Goal: Information Seeking & Learning: Find specific page/section

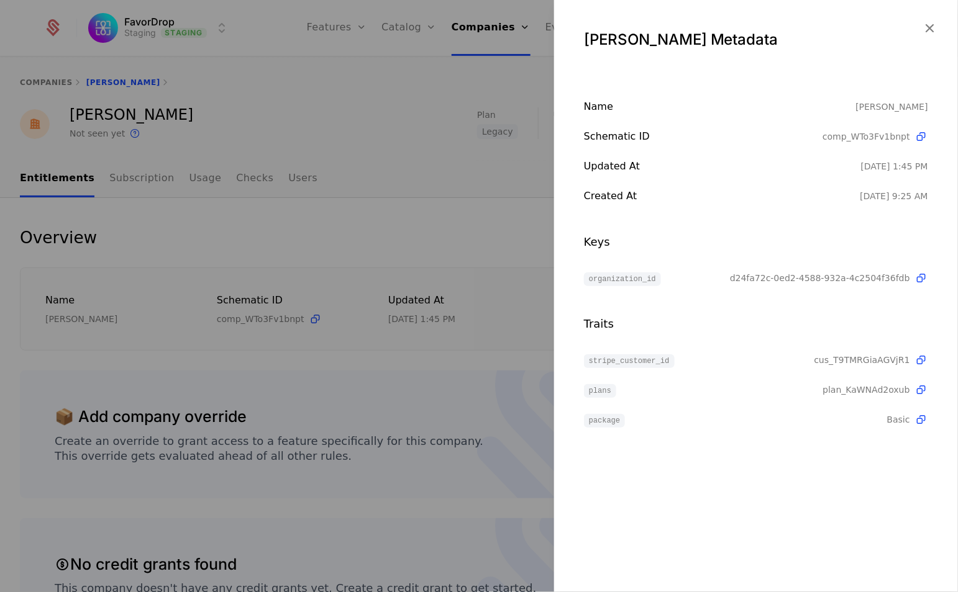
click at [522, 120] on div at bounding box center [479, 296] width 958 height 592
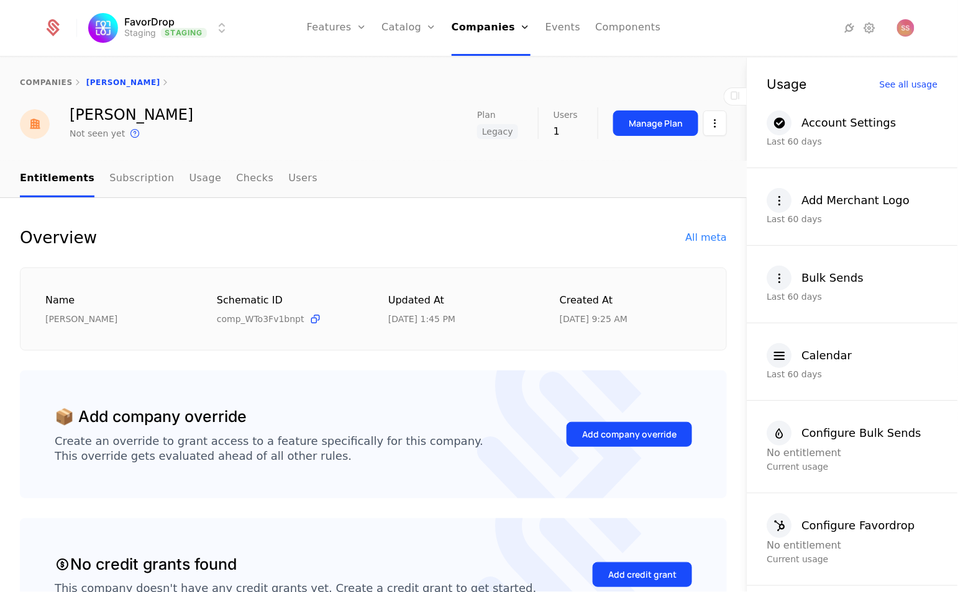
click at [339, 29] on link "Features" at bounding box center [337, 28] width 60 height 56
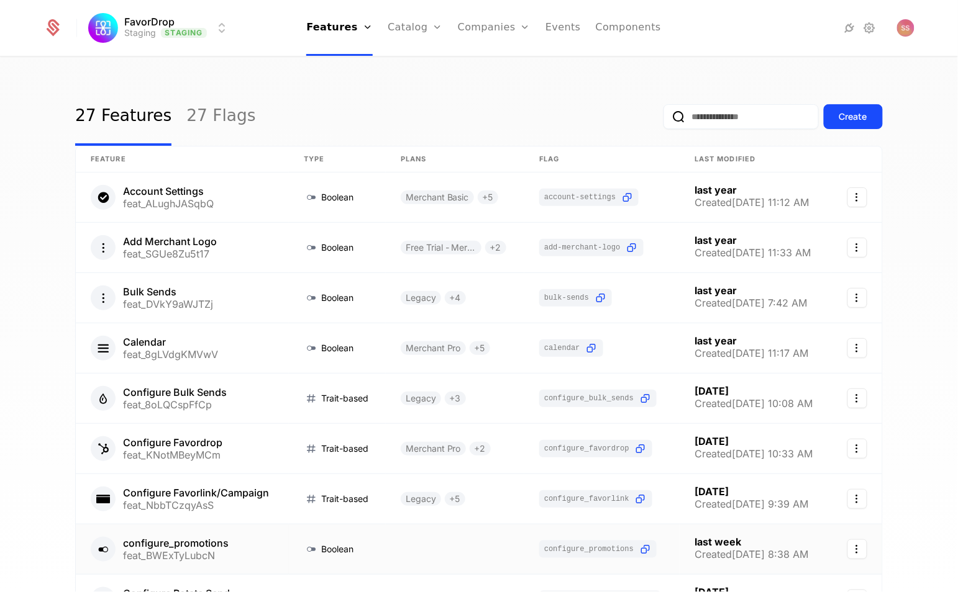
click at [210, 542] on link at bounding box center [182, 550] width 213 height 50
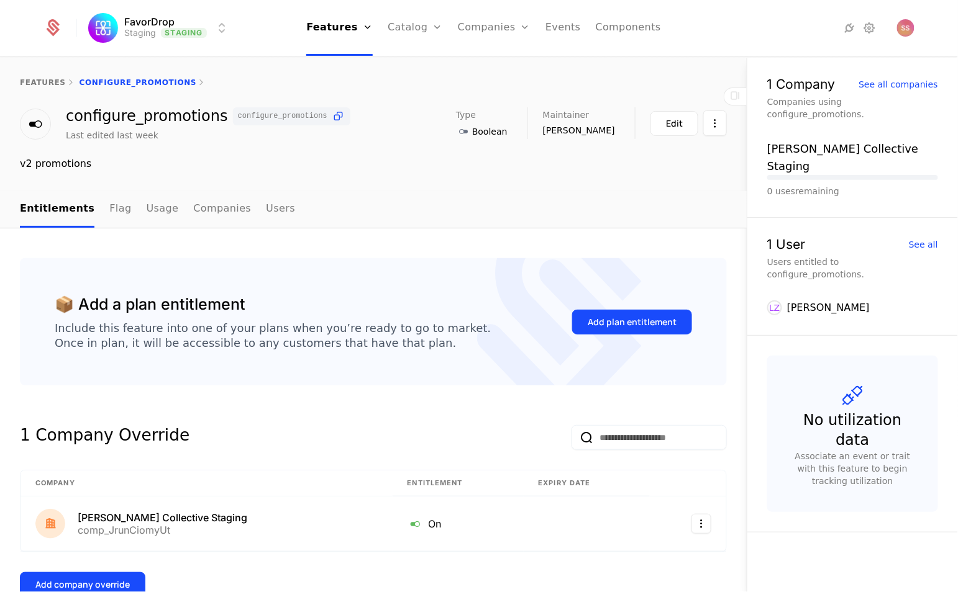
click at [492, 65] on link "Companies" at bounding box center [501, 61] width 57 height 10
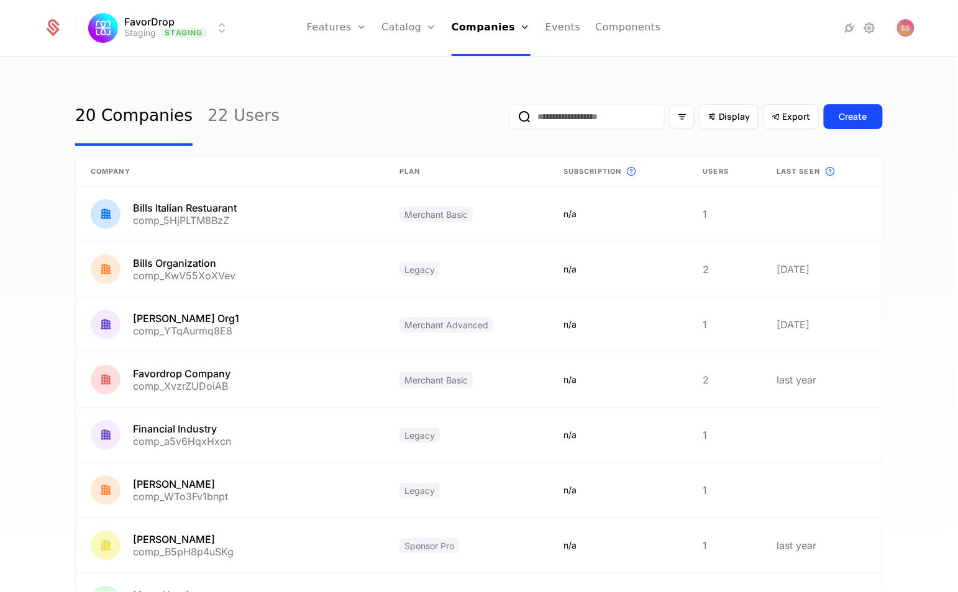
click at [640, 25] on link "Components" at bounding box center [627, 28] width 65 height 56
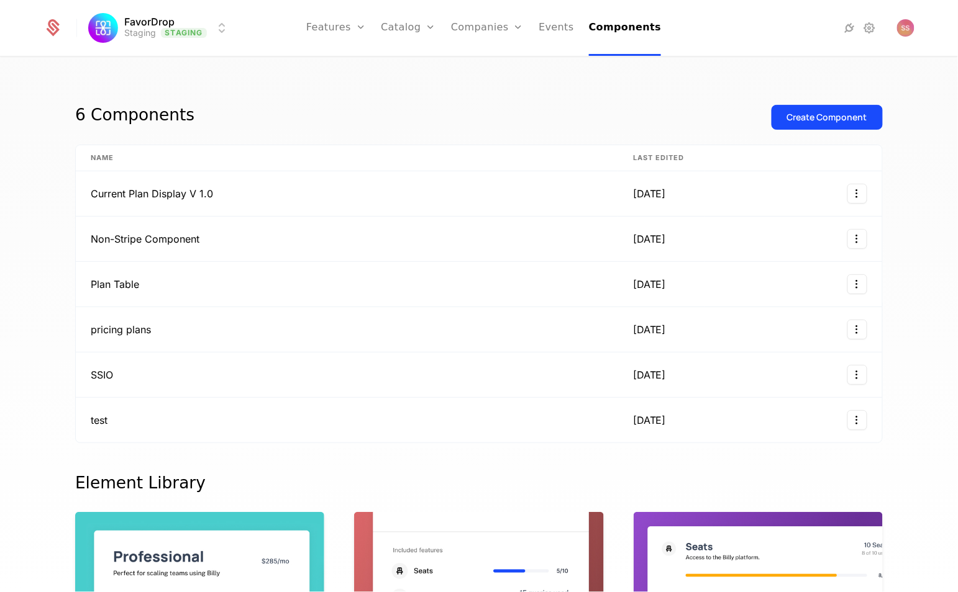
click at [470, 26] on link "Companies" at bounding box center [487, 28] width 73 height 56
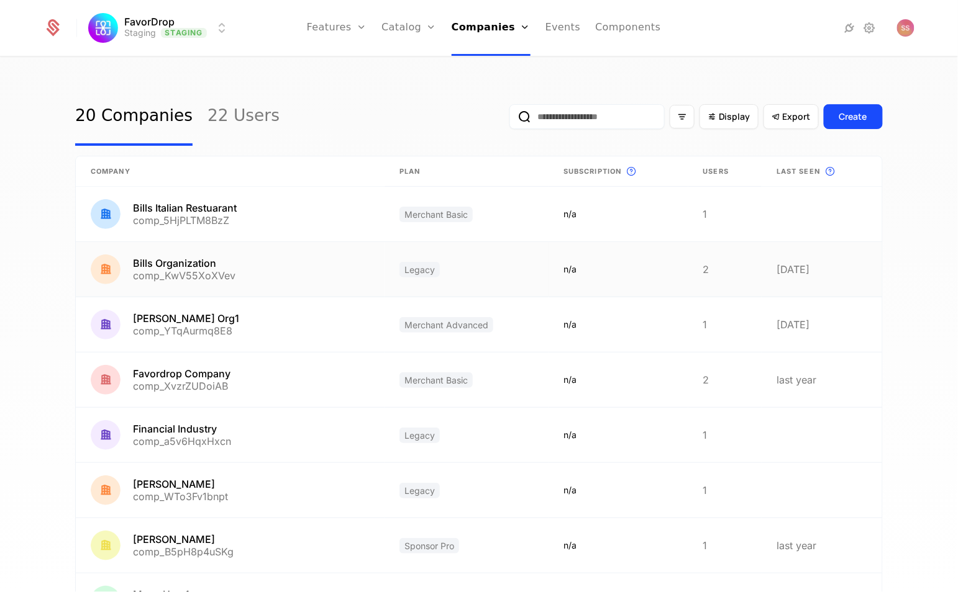
click at [204, 259] on link at bounding box center [230, 269] width 309 height 55
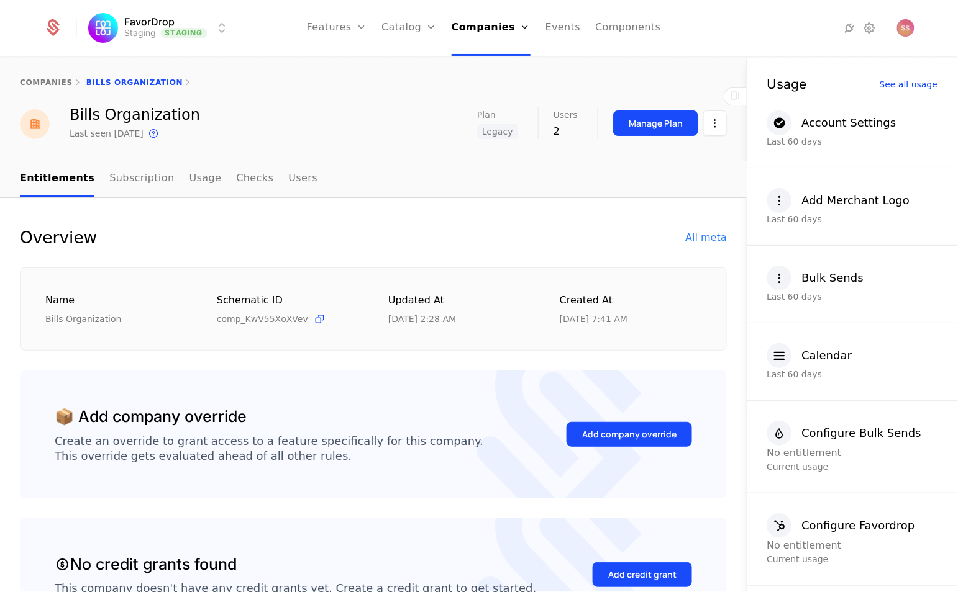
click at [247, 175] on link "Checks" at bounding box center [254, 179] width 37 height 37
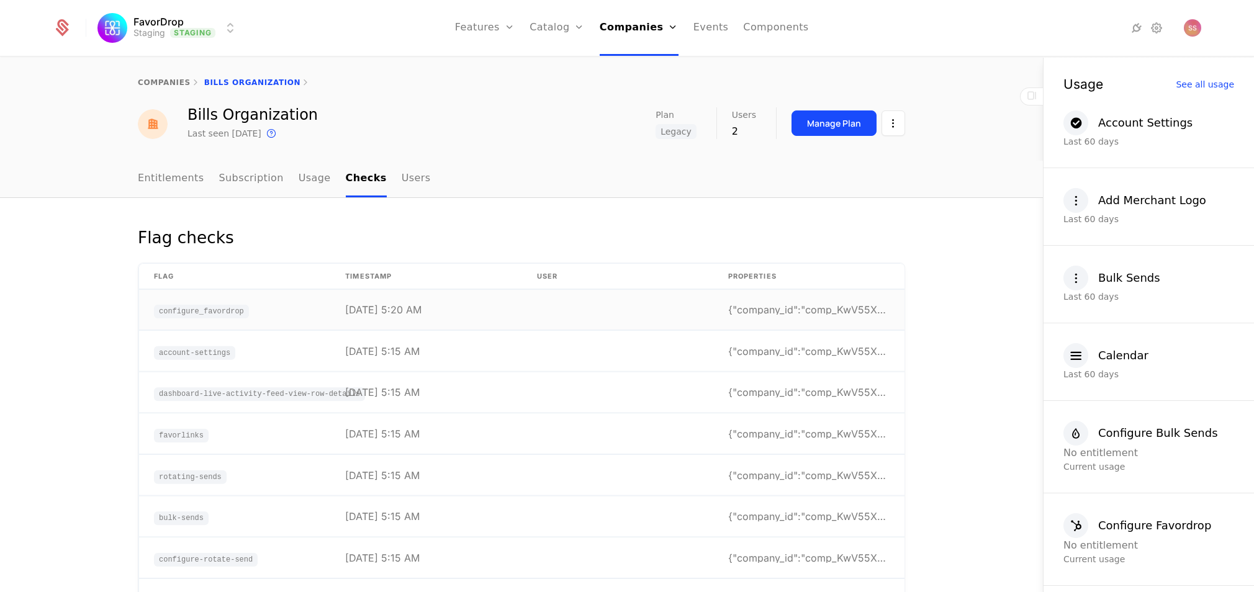
drag, startPoint x: 422, startPoint y: 314, endPoint x: 327, endPoint y: 314, distance: 95.6
click at [330, 314] on td "[DATE] 5:20 AM" at bounding box center [425, 310] width 191 height 40
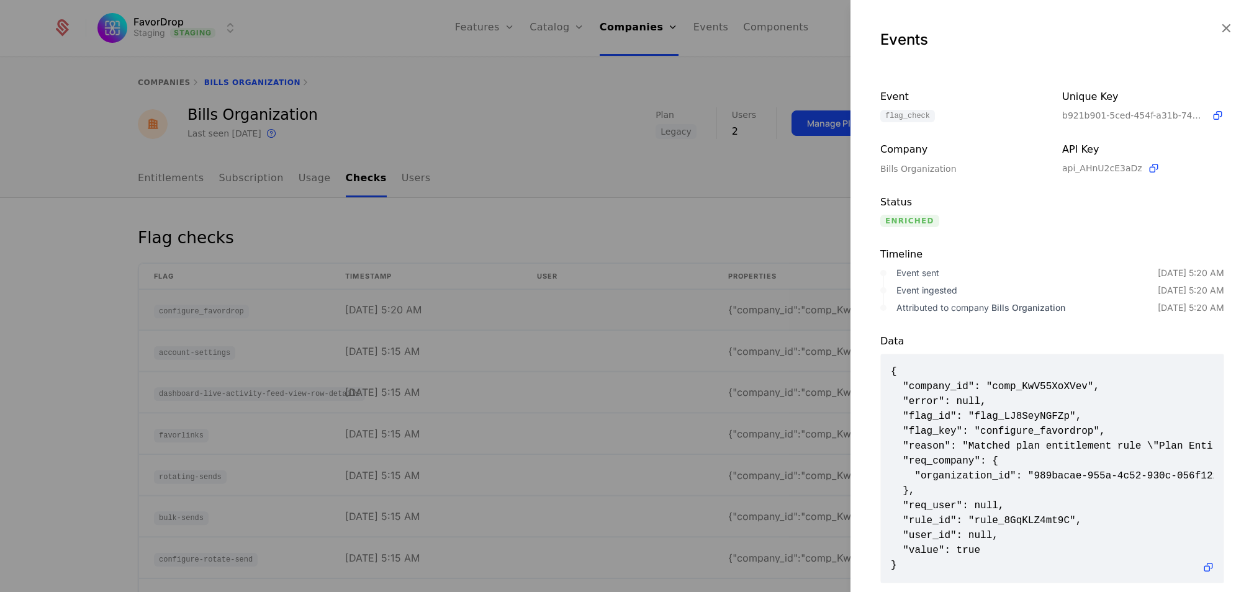
click at [327, 314] on div at bounding box center [627, 296] width 1254 height 592
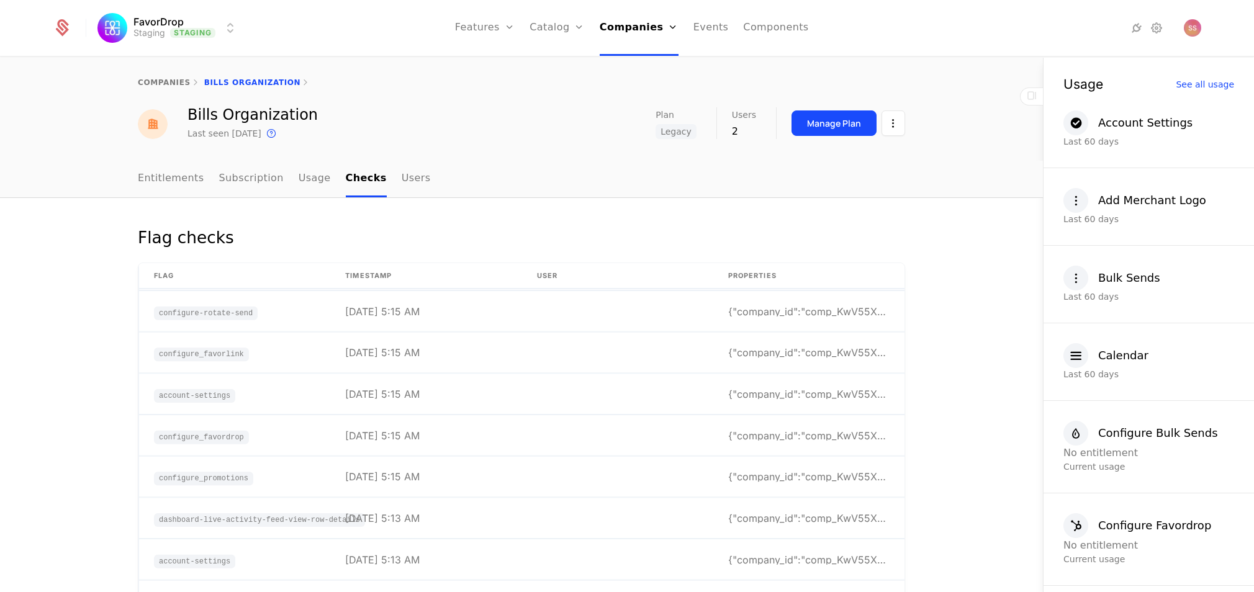
scroll to position [713, 0]
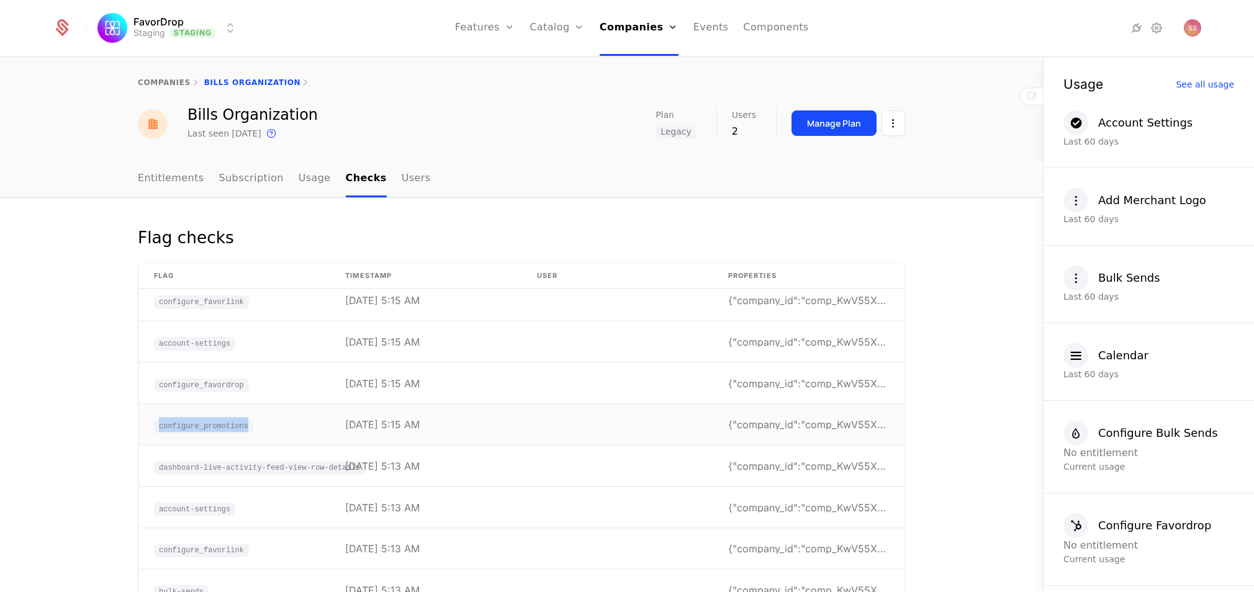
drag, startPoint x: 155, startPoint y: 425, endPoint x: 259, endPoint y: 430, distance: 104.5
click at [259, 430] on td "configure_promotions" at bounding box center [234, 426] width 191 height 40
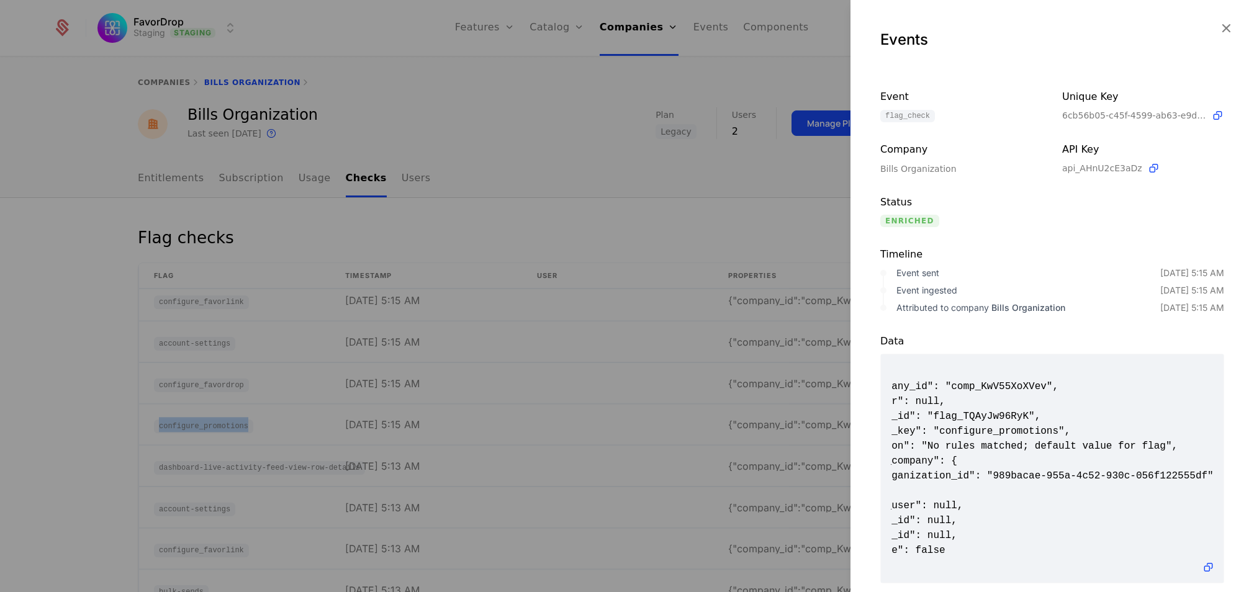
scroll to position [0, 0]
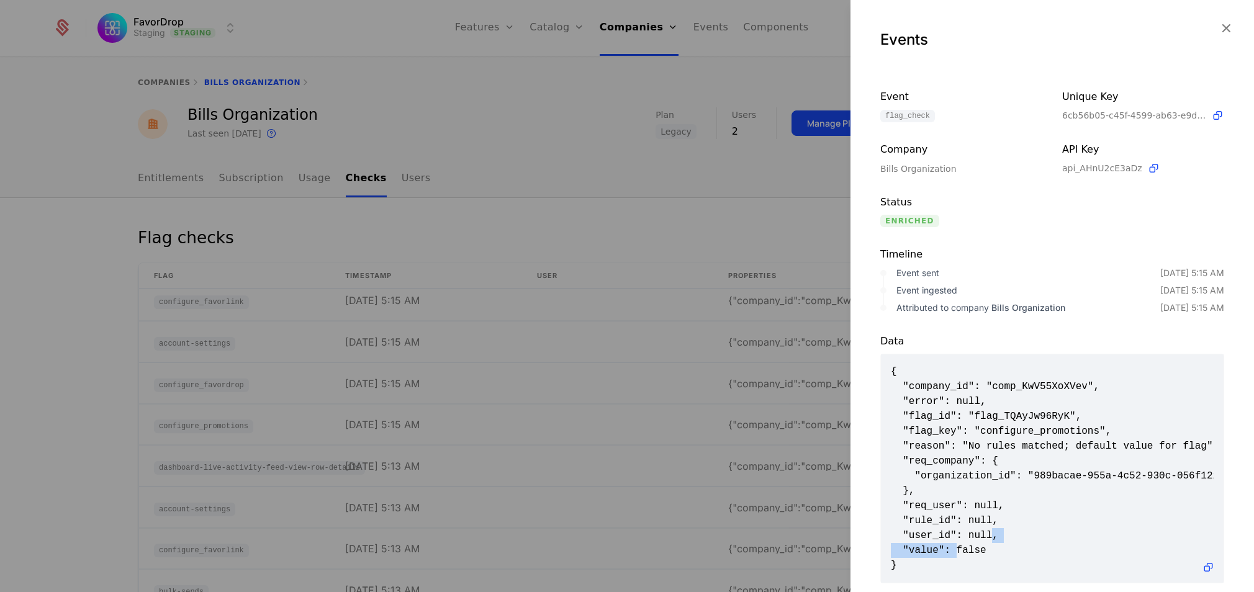
drag, startPoint x: 957, startPoint y: 550, endPoint x: 994, endPoint y: 543, distance: 37.8
click at [957, 543] on span "{ "company_id": "comp_KwV55XoXVev", "error": null, "flag_id": "flag_TQAyJw96RyK…" at bounding box center [1052, 469] width 323 height 209
click at [957, 27] on icon "button" at bounding box center [1226, 28] width 16 height 16
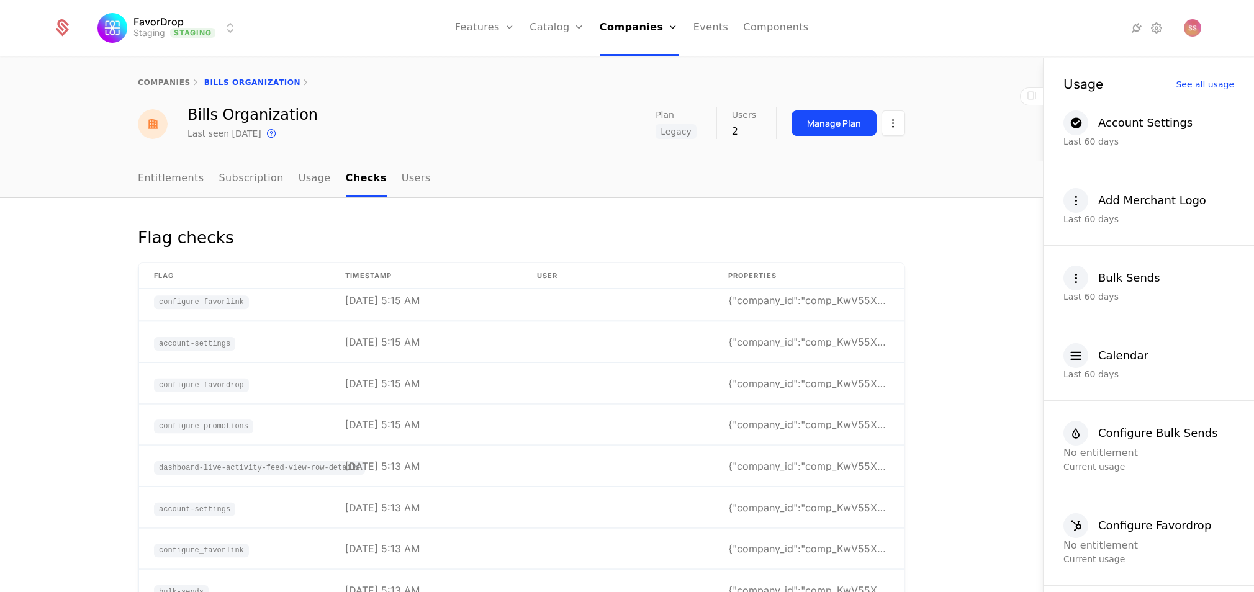
click at [514, 59] on link "Features" at bounding box center [498, 61] width 57 height 10
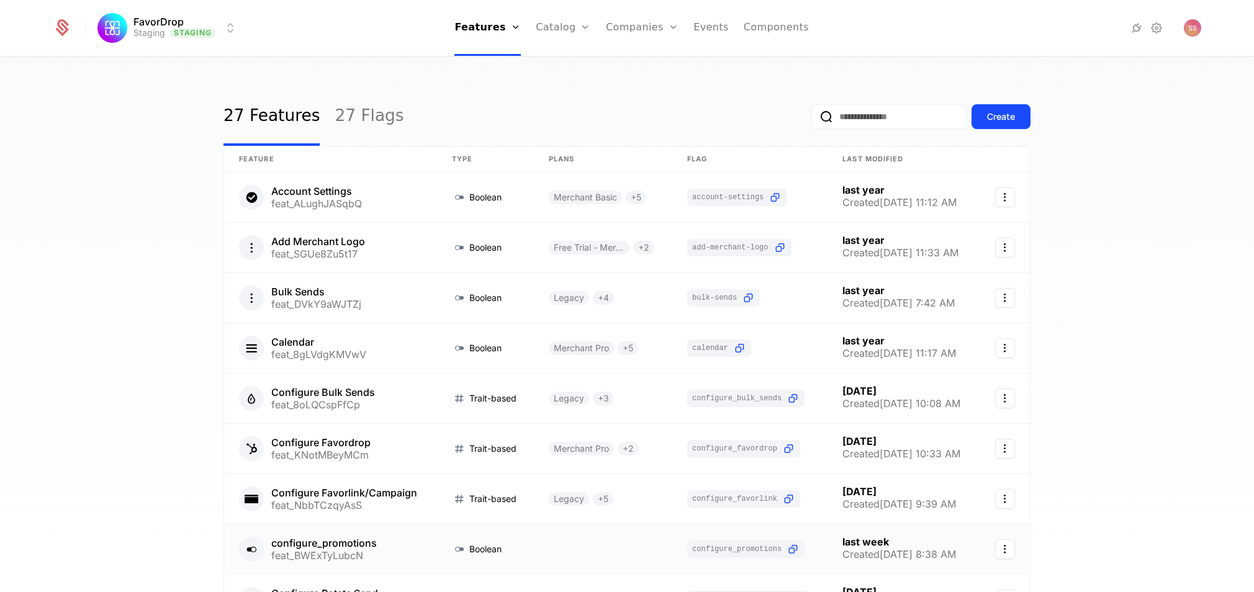
click at [358, 545] on link at bounding box center [330, 550] width 213 height 50
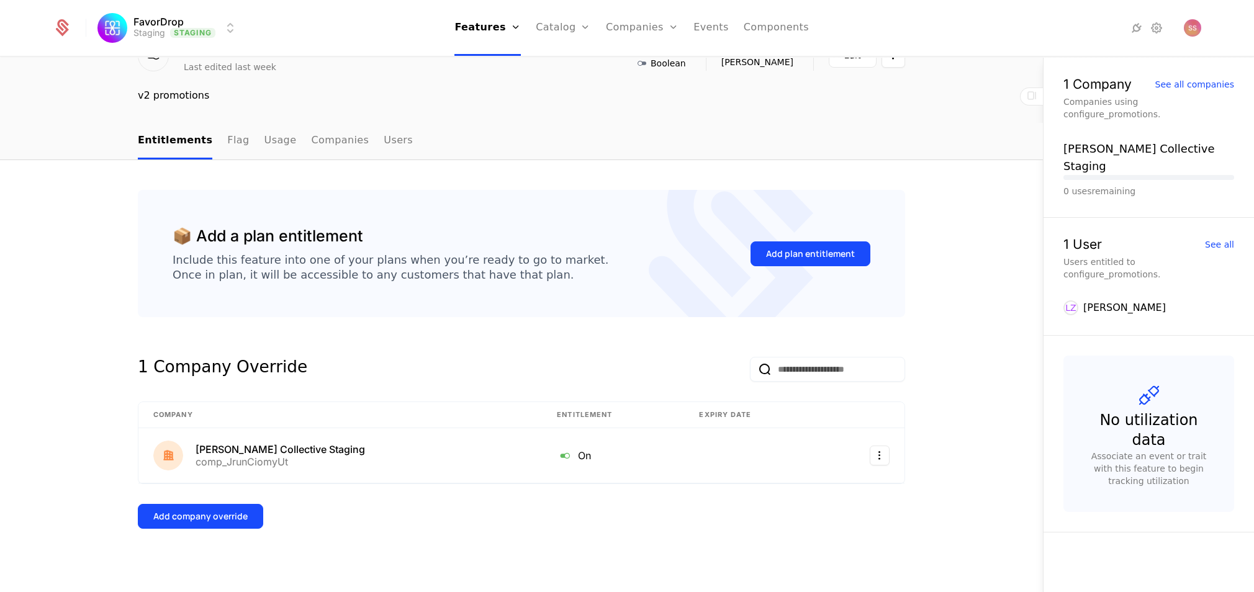
scroll to position [75, 0]
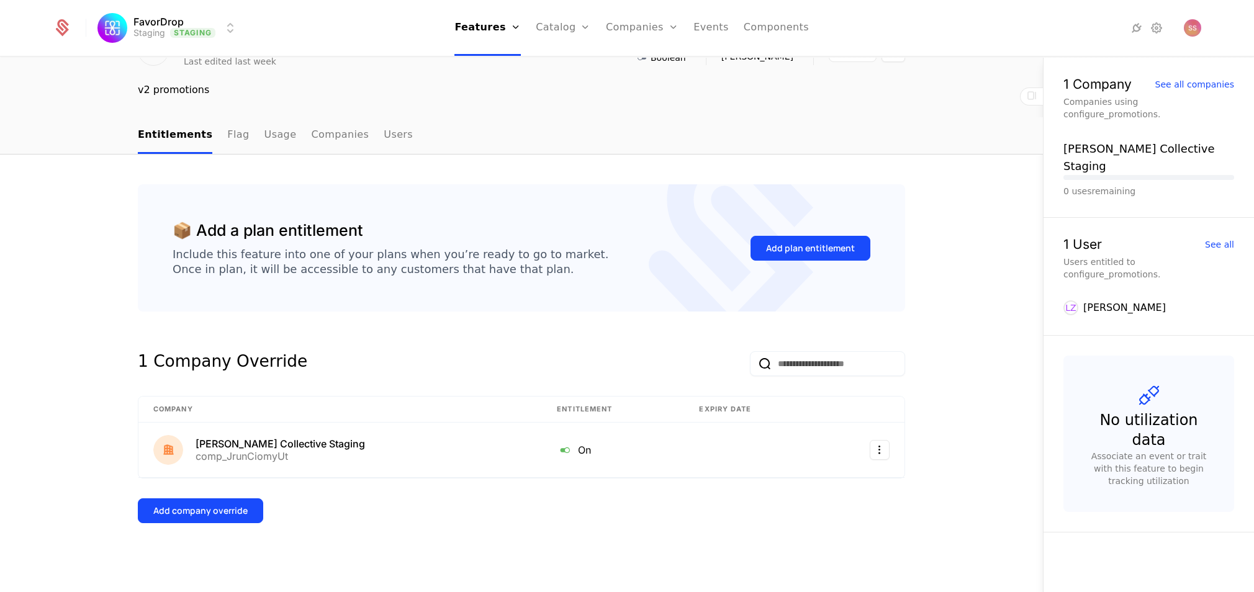
click at [837, 247] on div "Add plan entitlement" at bounding box center [810, 248] width 89 height 12
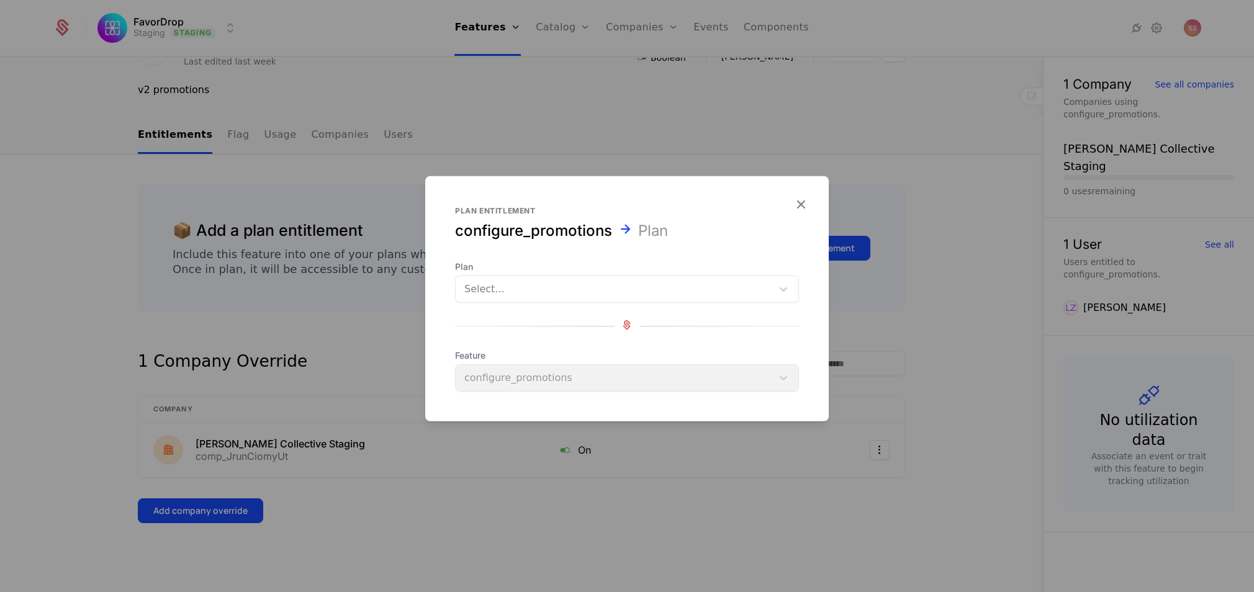
click at [769, 294] on div "Select..." at bounding box center [614, 289] width 317 height 22
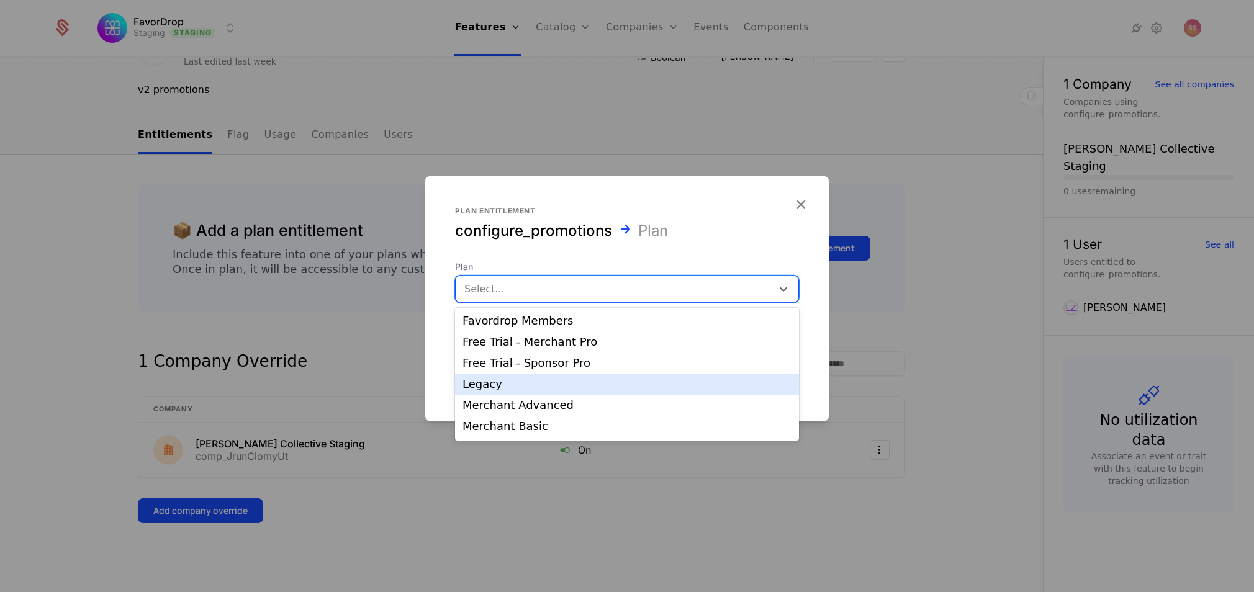
click at [683, 386] on div "Legacy" at bounding box center [627, 384] width 329 height 11
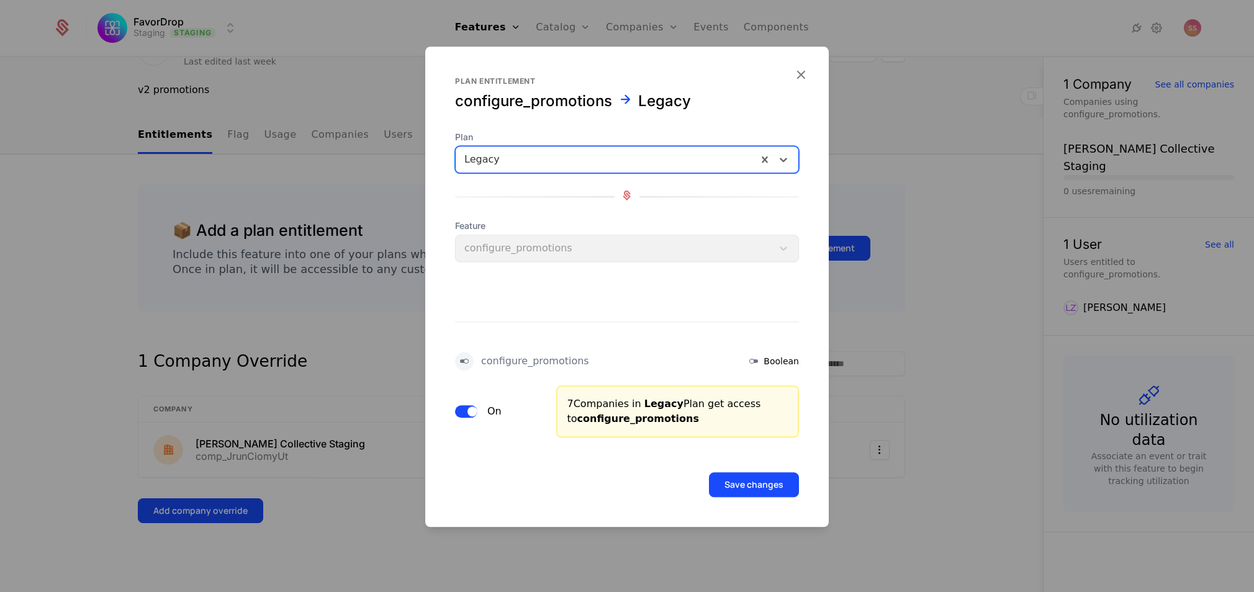
click at [759, 363] on icon at bounding box center [753, 361] width 15 height 15
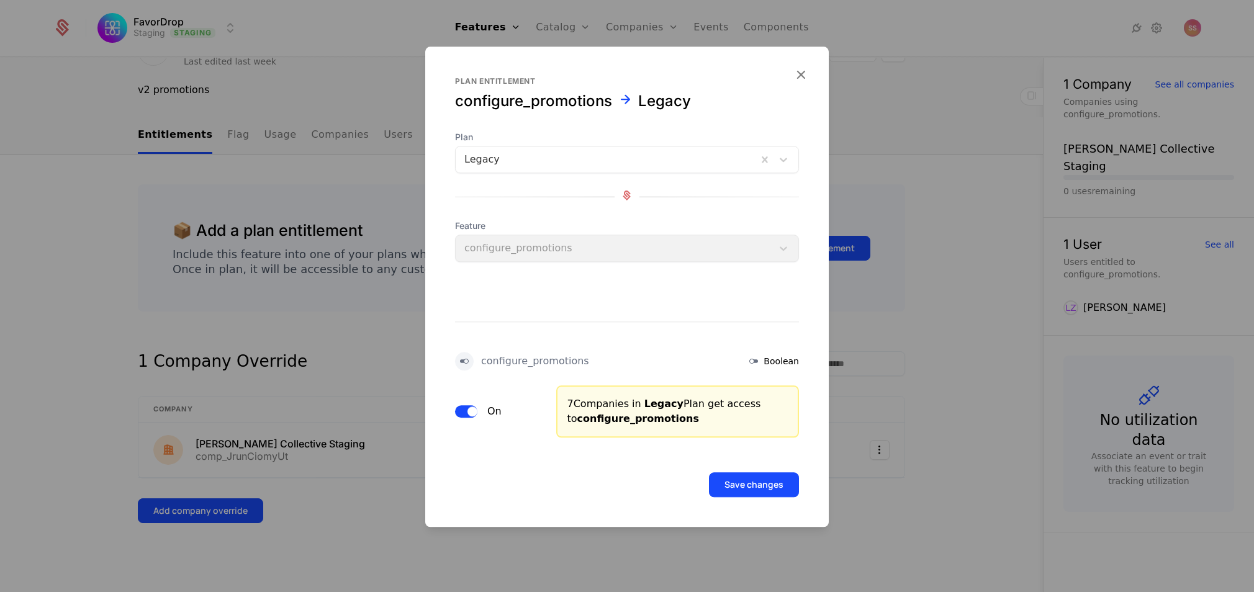
click at [743, 483] on button "Save changes" at bounding box center [754, 485] width 90 height 25
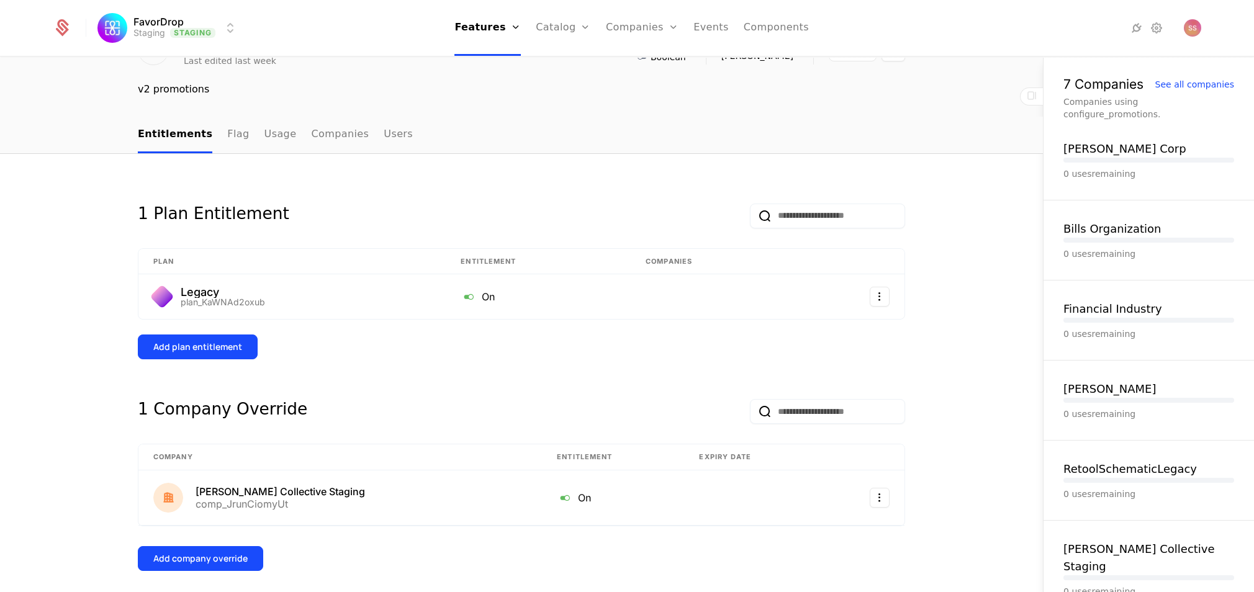
click at [332, 135] on link "Companies" at bounding box center [340, 135] width 58 height 37
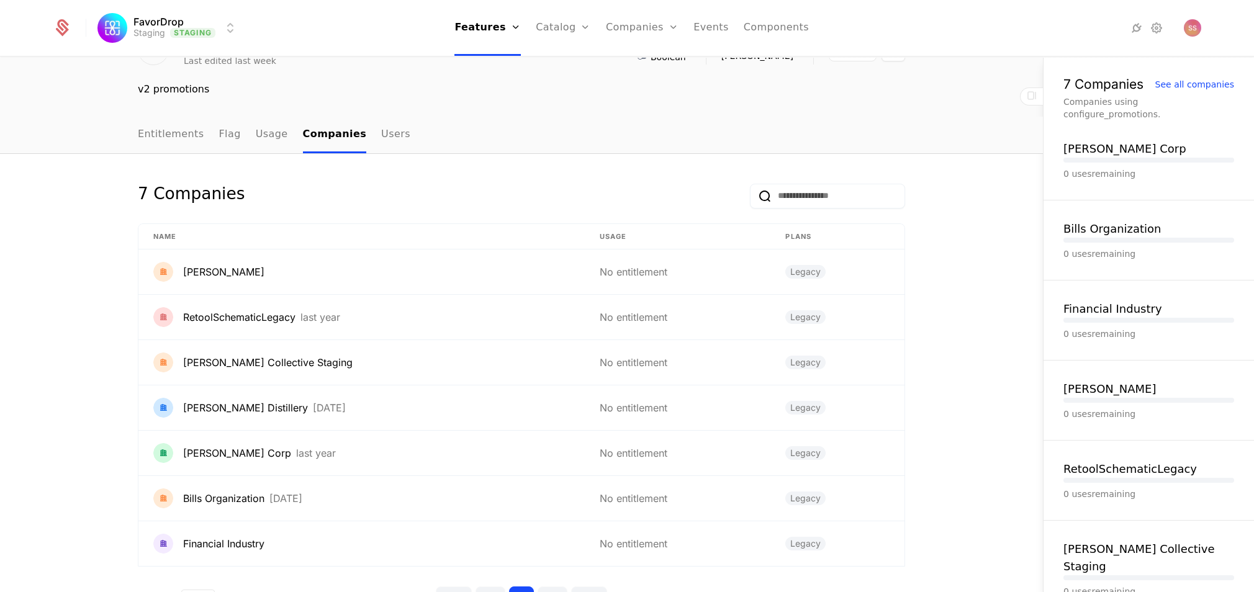
click at [267, 133] on link "Usage" at bounding box center [272, 135] width 32 height 37
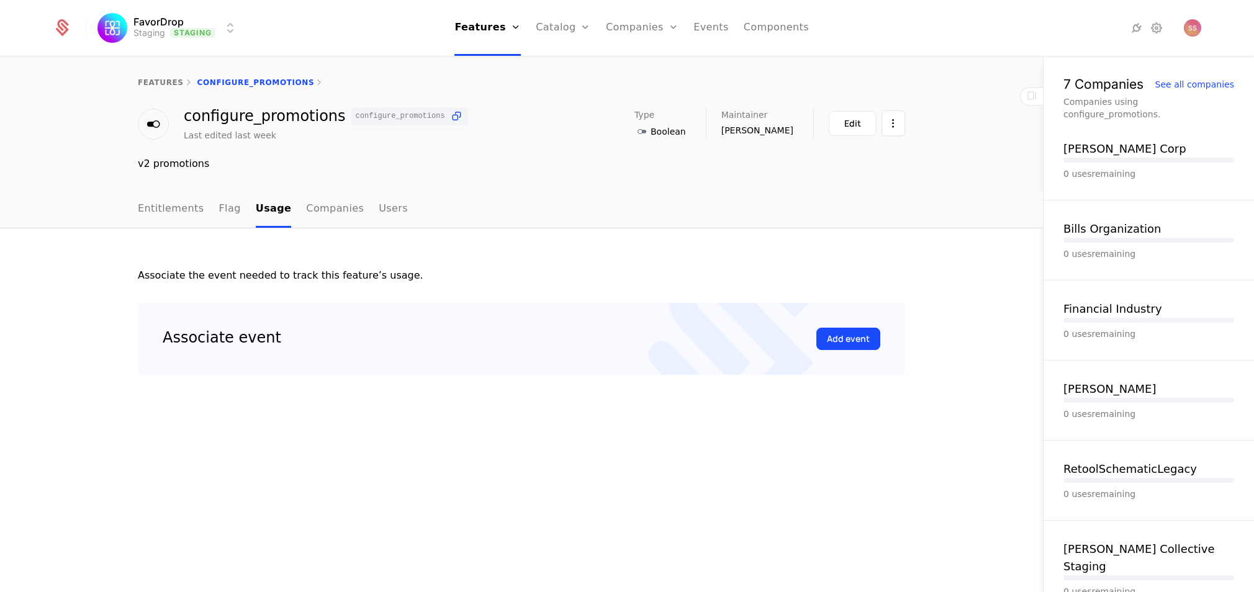
click at [630, 23] on link "Companies" at bounding box center [642, 28] width 73 height 56
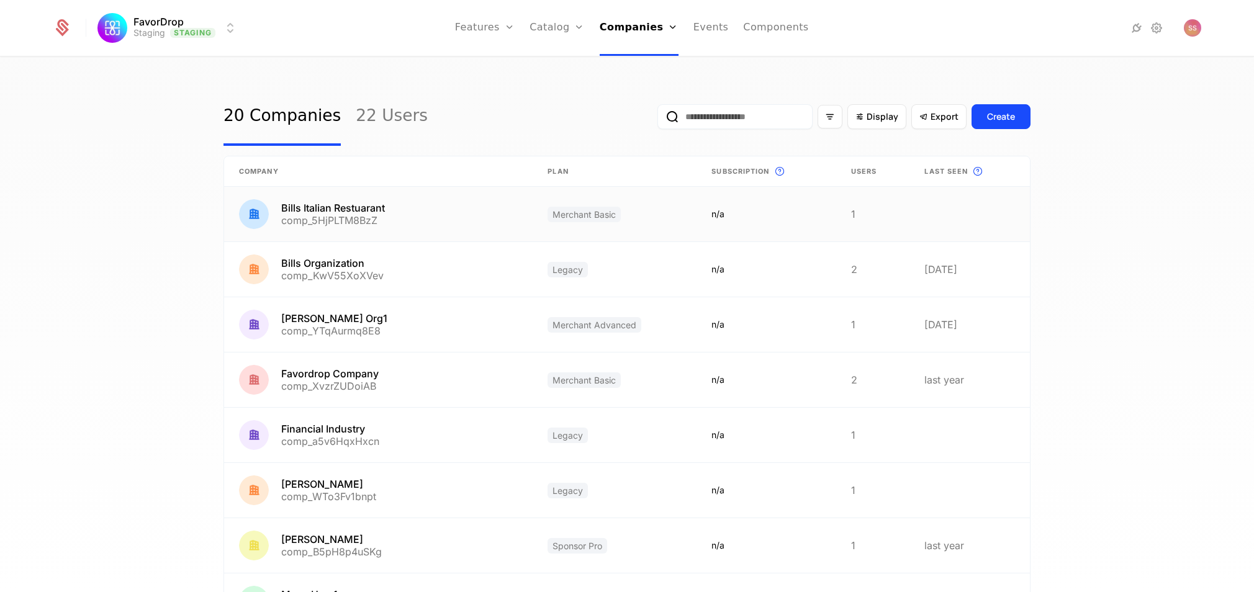
click at [371, 209] on link at bounding box center [378, 214] width 309 height 55
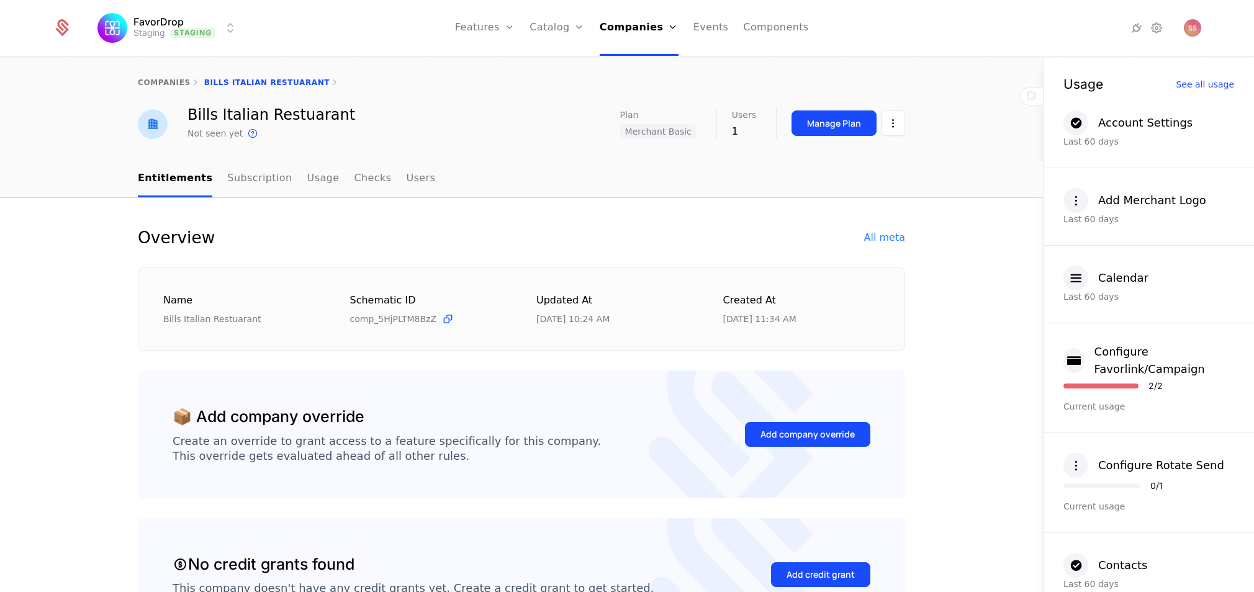
click at [307, 183] on link "Usage" at bounding box center [323, 179] width 32 height 37
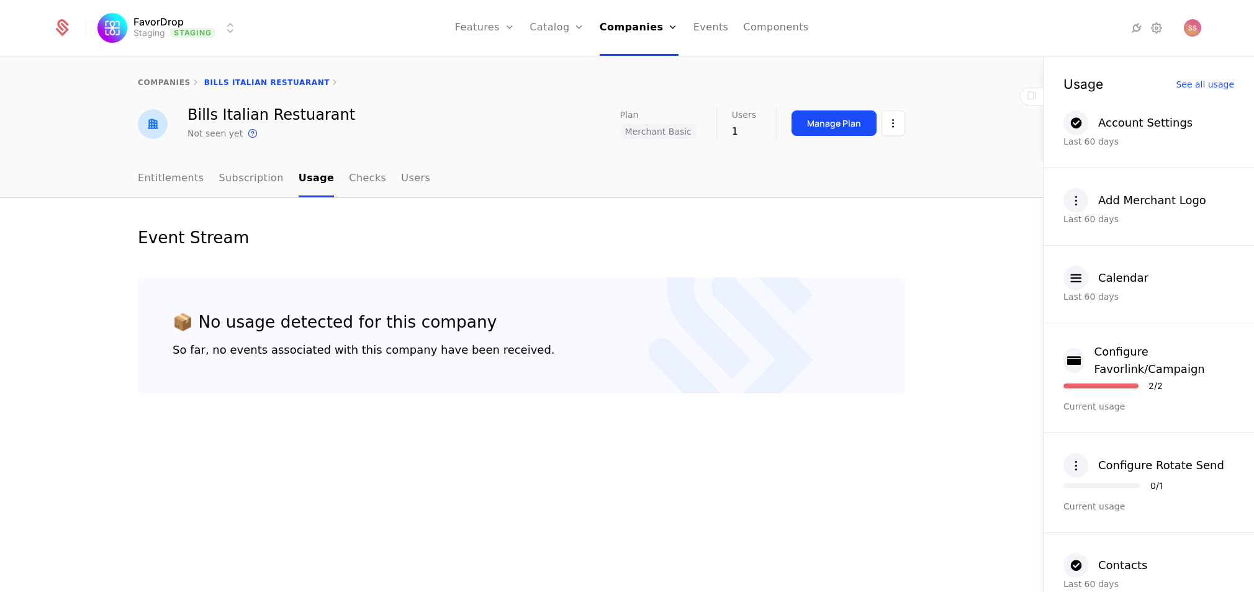
click at [353, 180] on link "Checks" at bounding box center [367, 179] width 37 height 37
click at [402, 179] on link "Users" at bounding box center [416, 179] width 29 height 37
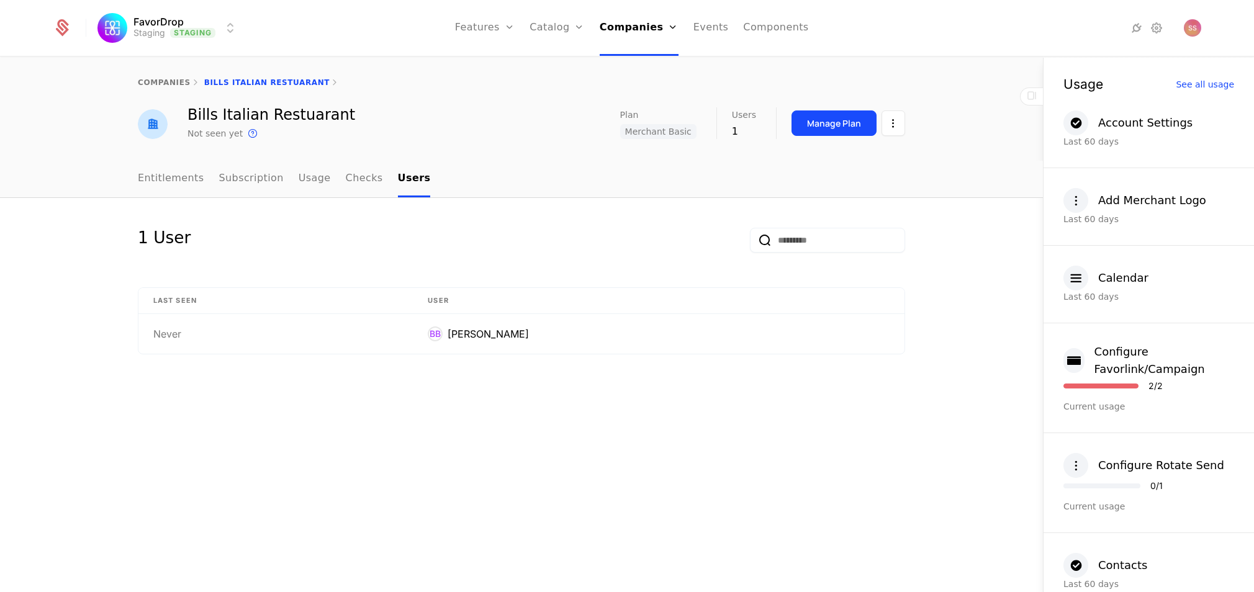
click at [260, 179] on link "Subscription" at bounding box center [251, 179] width 65 height 37
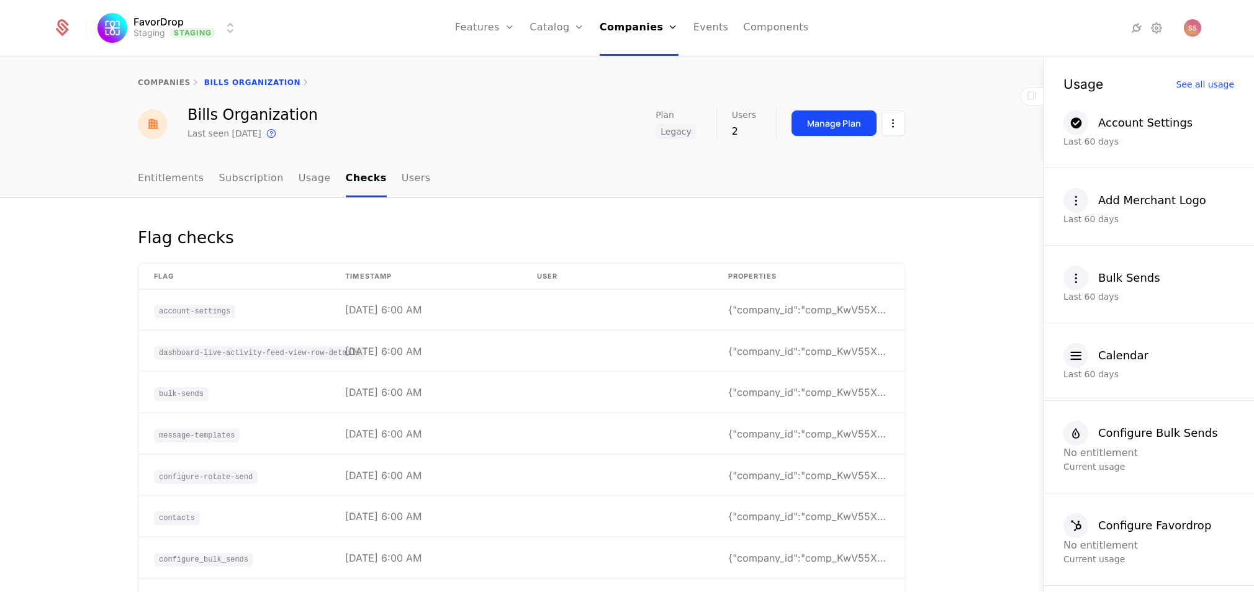
click at [145, 179] on link "Entitlements" at bounding box center [171, 179] width 66 height 37
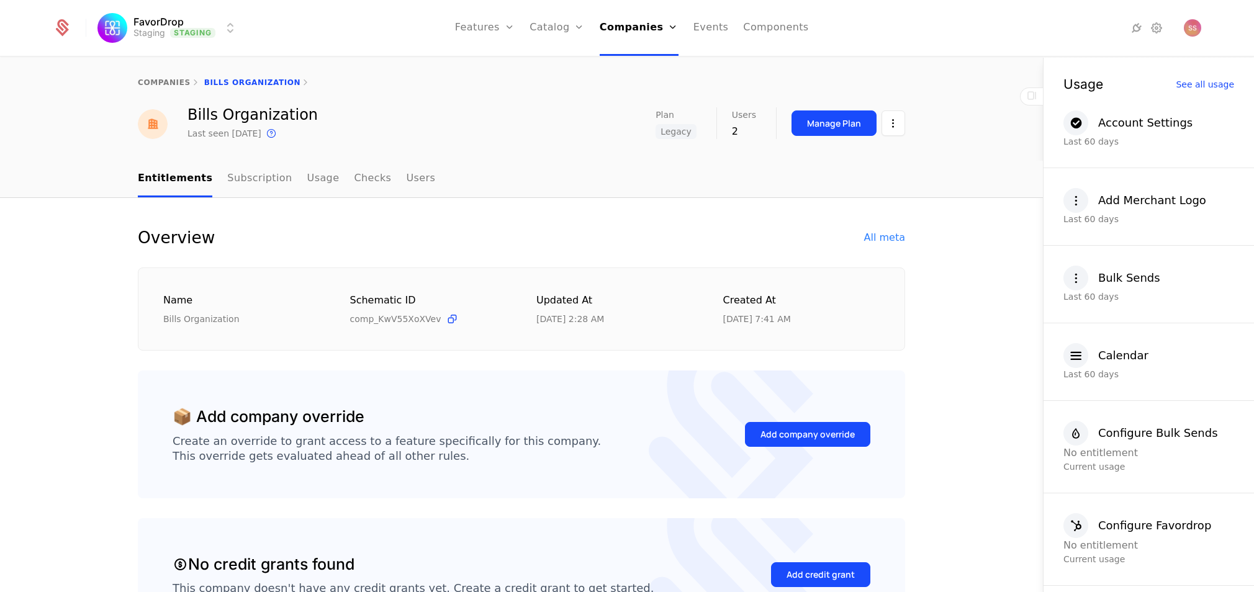
click at [884, 230] on div "All meta" at bounding box center [884, 237] width 41 height 15
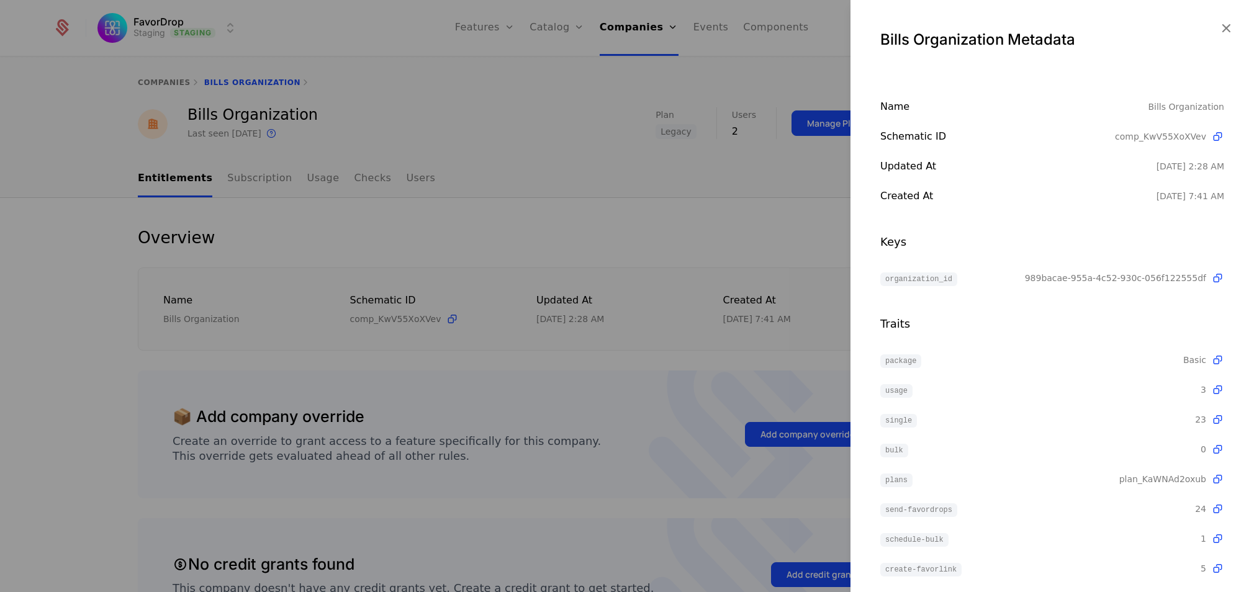
click at [161, 82] on div at bounding box center [627, 296] width 1254 height 592
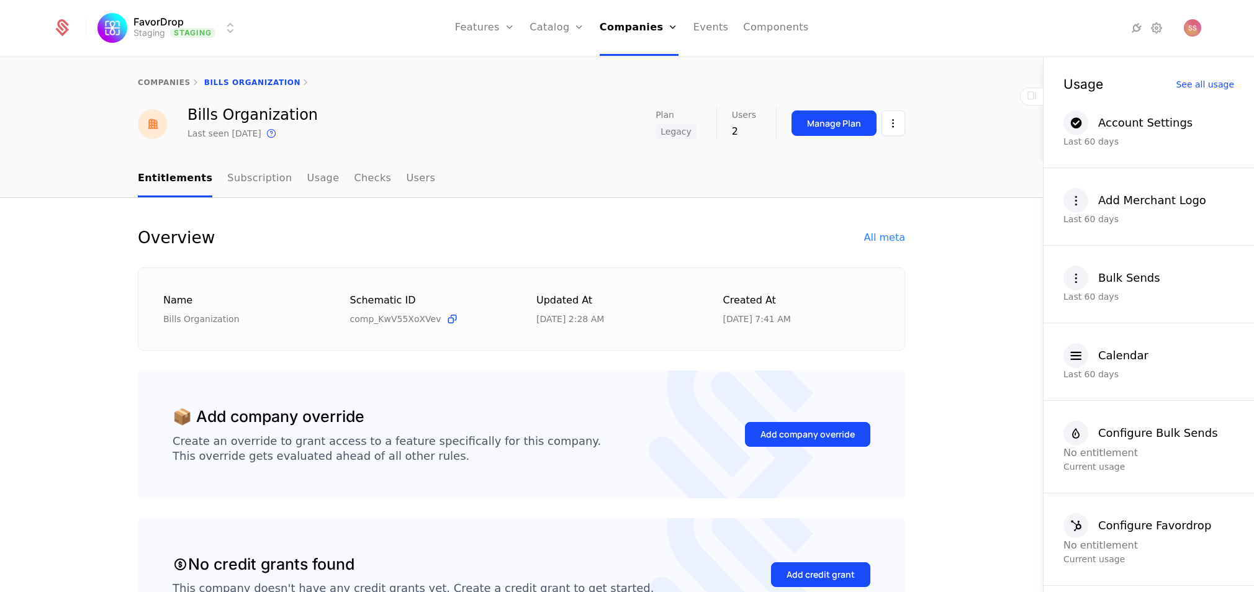
click at [158, 82] on link "companies" at bounding box center [164, 82] width 53 height 9
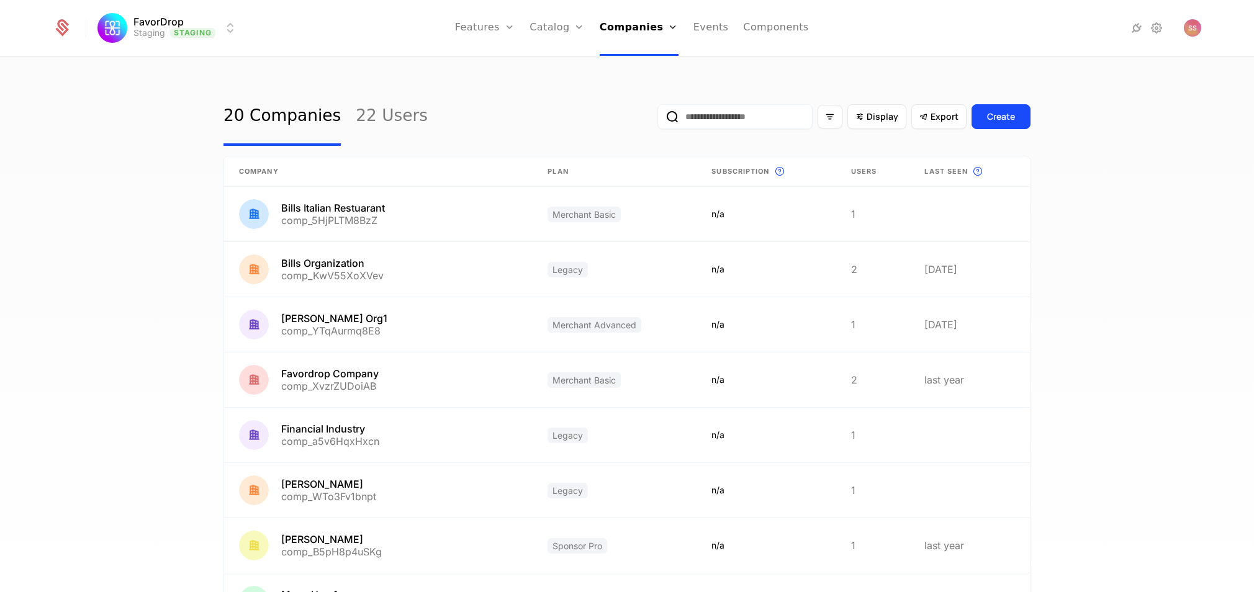
click at [755, 121] on input "email" at bounding box center [735, 116] width 155 height 25
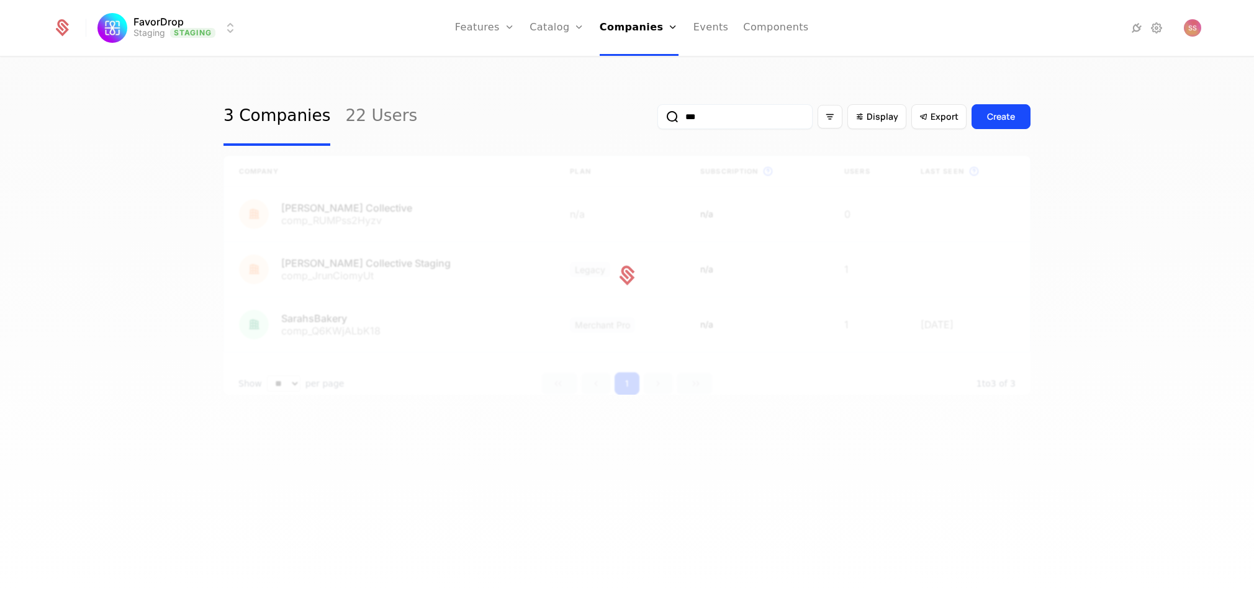
click at [755, 121] on input "***" at bounding box center [735, 116] width 155 height 25
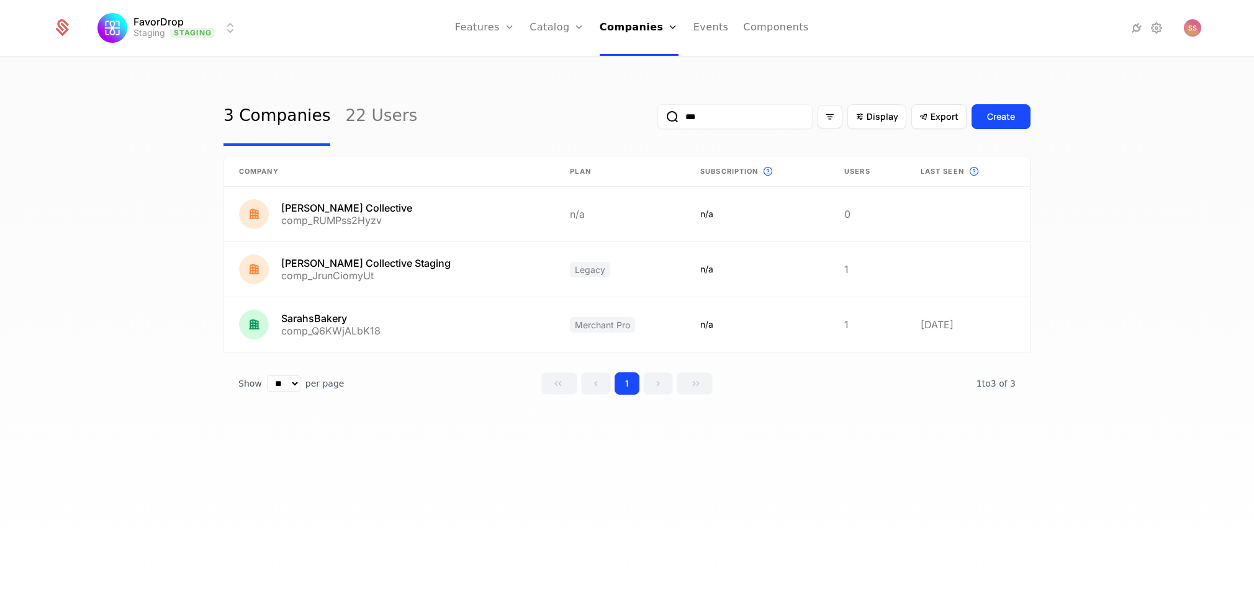
type input "***"
click at [451, 527] on div "3 Companies 22 Users *** Display Export Create Company Plan Subscription This i…" at bounding box center [627, 329] width 1254 height 542
click at [453, 222] on link at bounding box center [389, 214] width 331 height 55
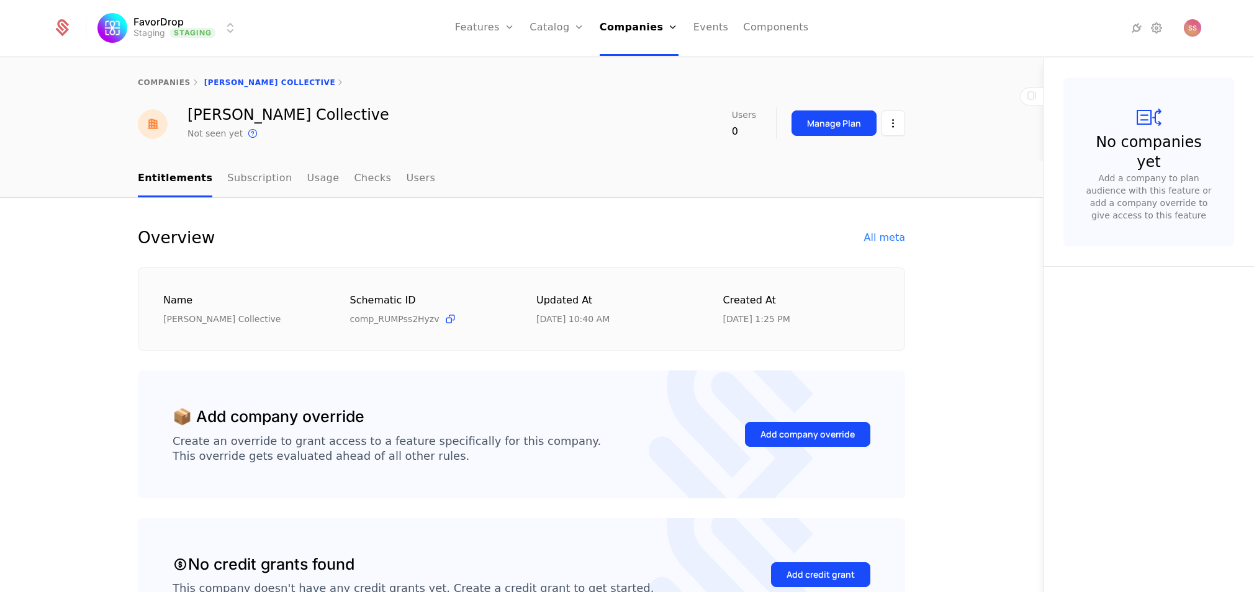
click at [889, 238] on div "All meta" at bounding box center [884, 237] width 41 height 15
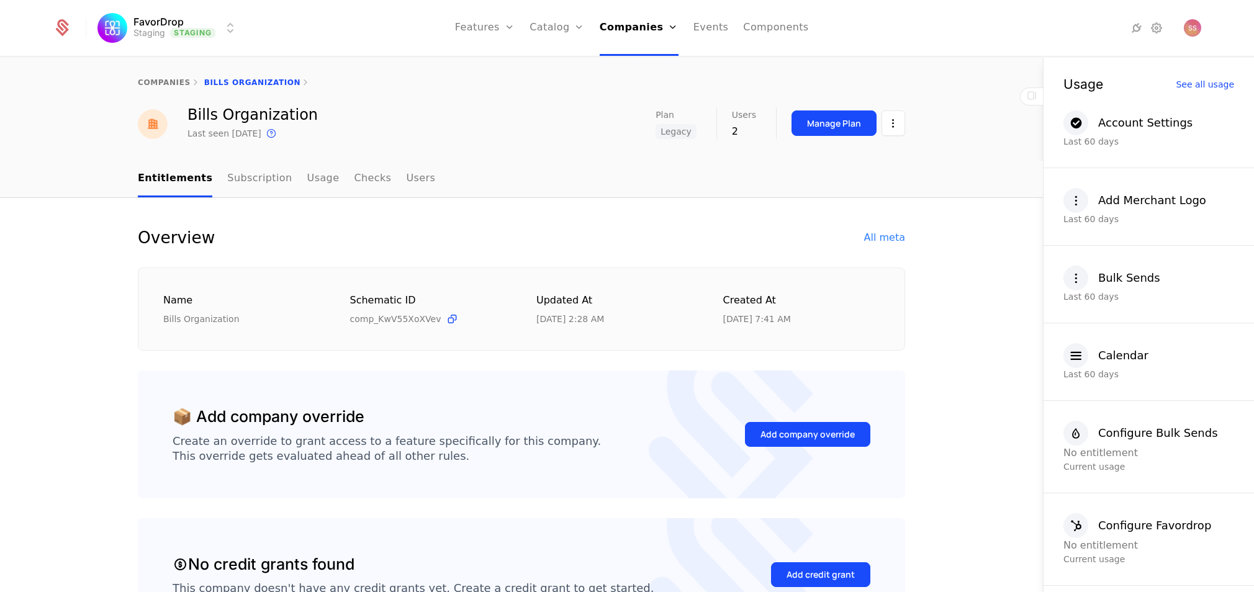
click at [643, 72] on div "Companies Users" at bounding box center [643, 71] width 87 height 60
click at [642, 66] on link "Companies" at bounding box center [643, 61] width 57 height 10
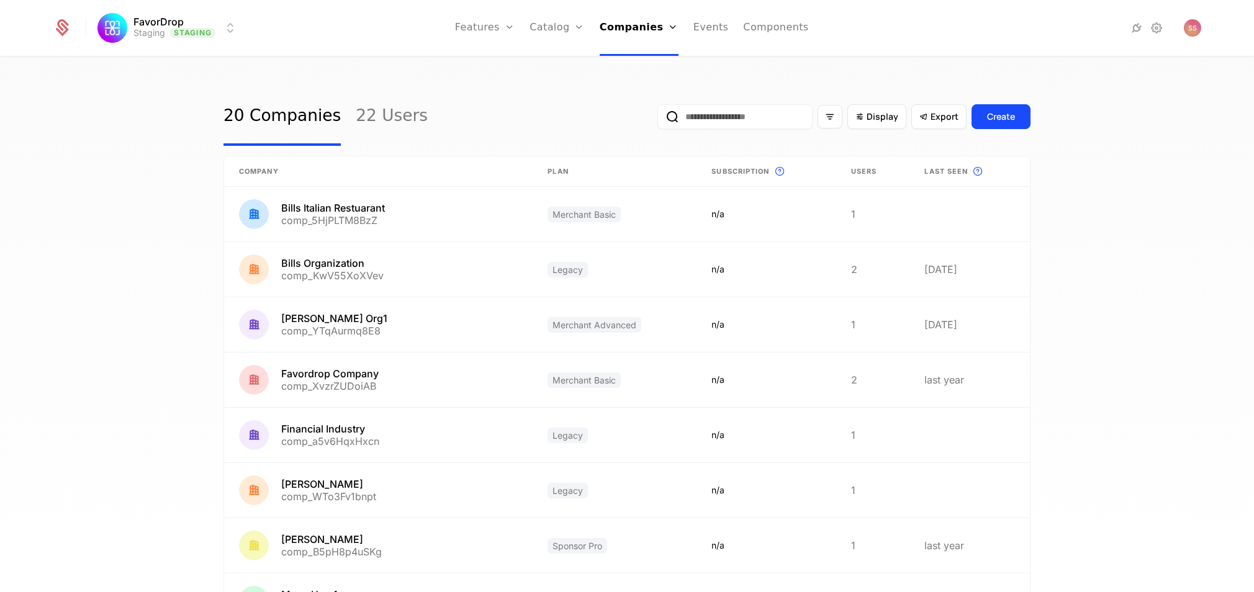
click at [708, 110] on input "email" at bounding box center [735, 116] width 155 height 25
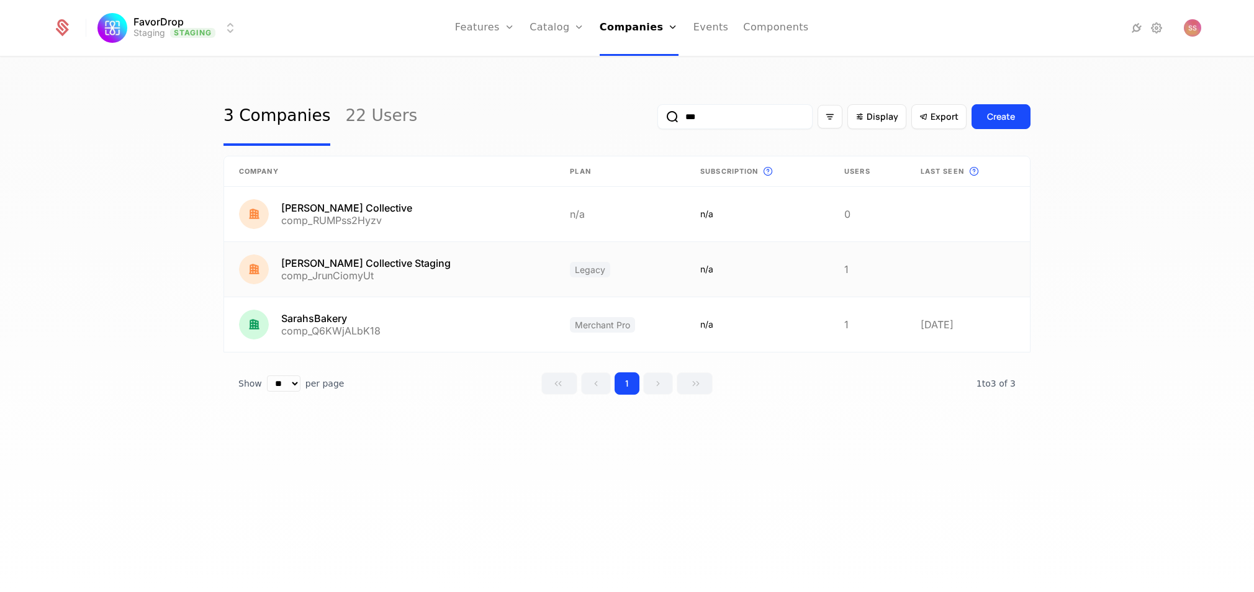
type input "***"
click at [375, 266] on link at bounding box center [389, 269] width 331 height 55
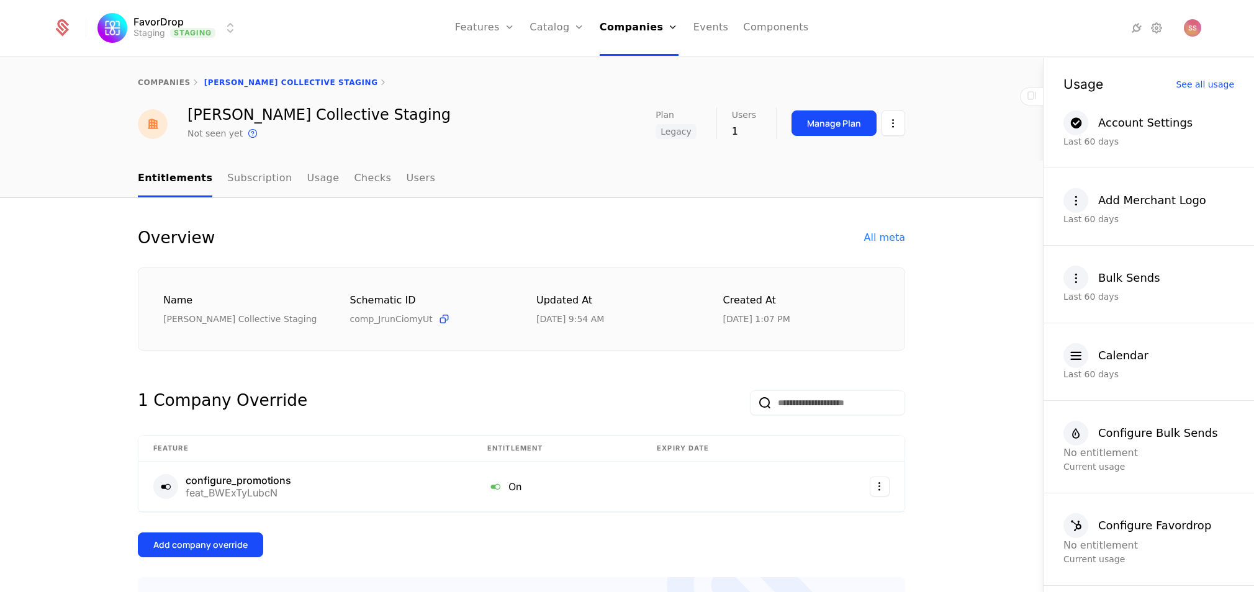
click at [884, 238] on div "All meta" at bounding box center [884, 237] width 41 height 15
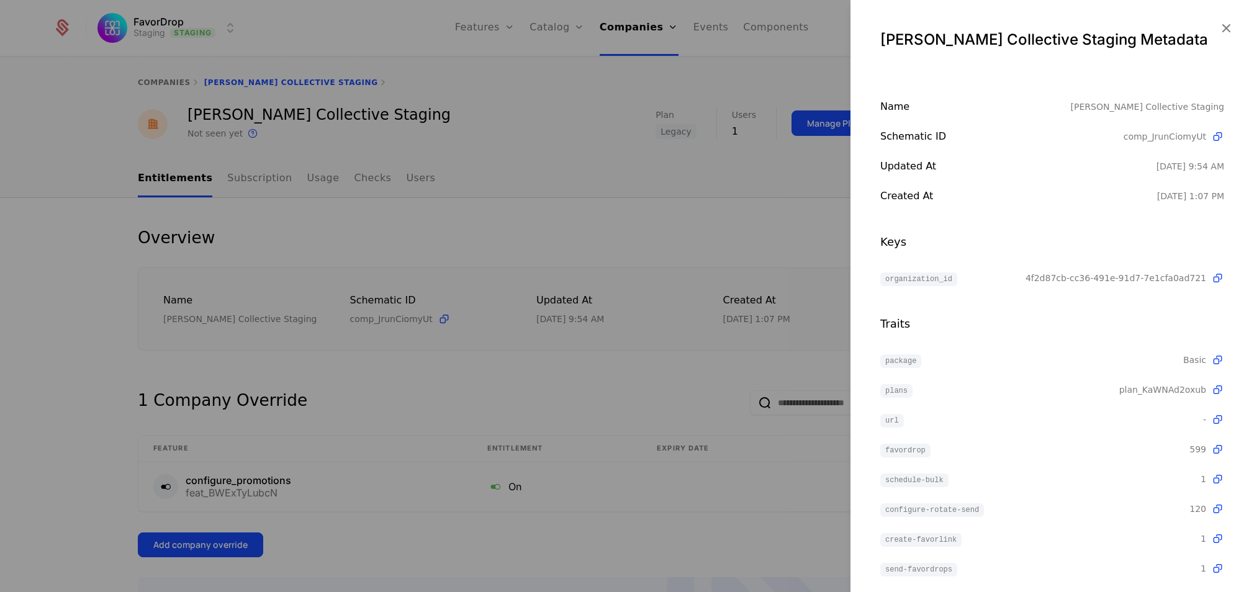
click at [168, 86] on div at bounding box center [627, 296] width 1254 height 592
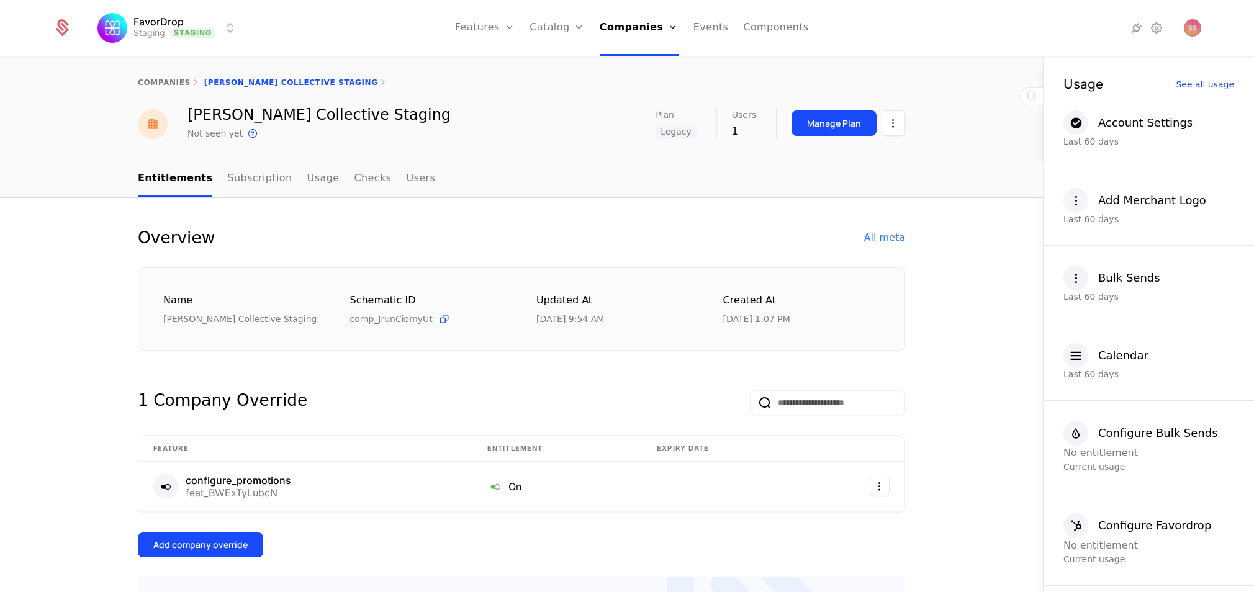
click at [166, 78] on link "companies" at bounding box center [164, 82] width 53 height 9
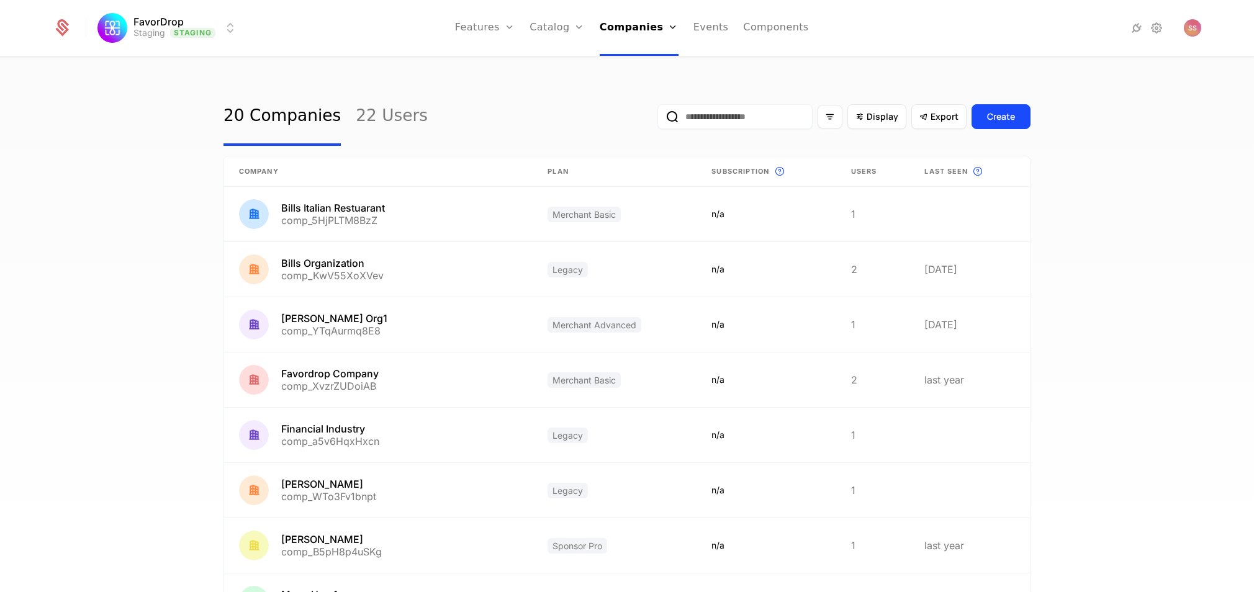
click at [757, 118] on input "email" at bounding box center [735, 116] width 155 height 25
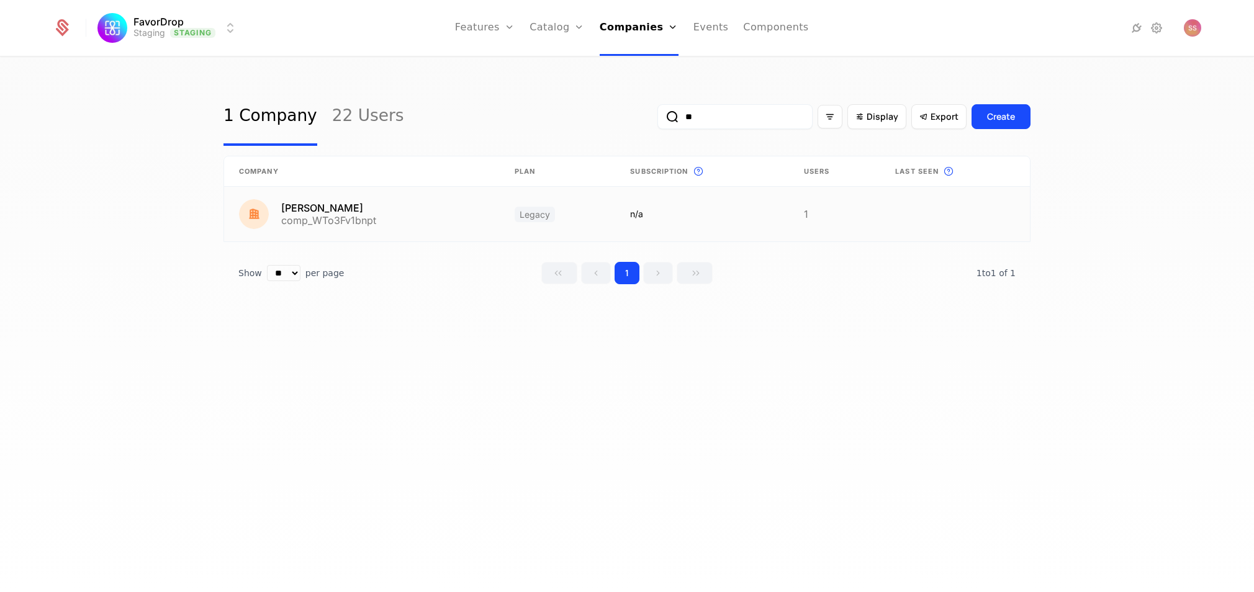
type input "**"
click at [449, 221] on link at bounding box center [362, 214] width 276 height 55
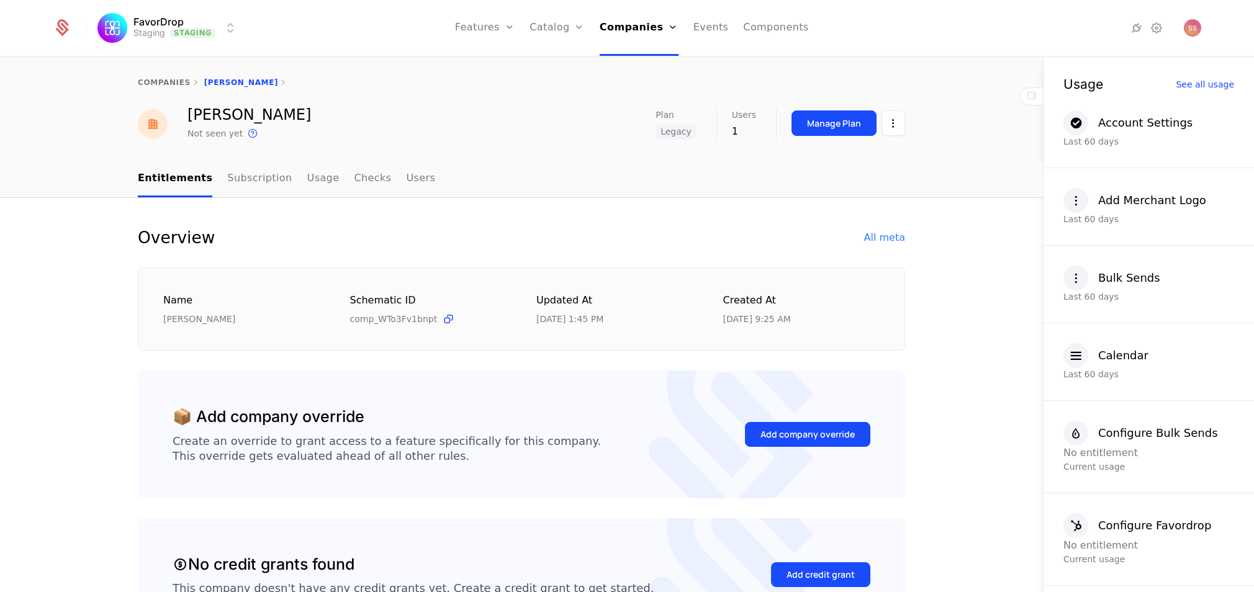
click at [881, 239] on div "All meta" at bounding box center [884, 237] width 41 height 15
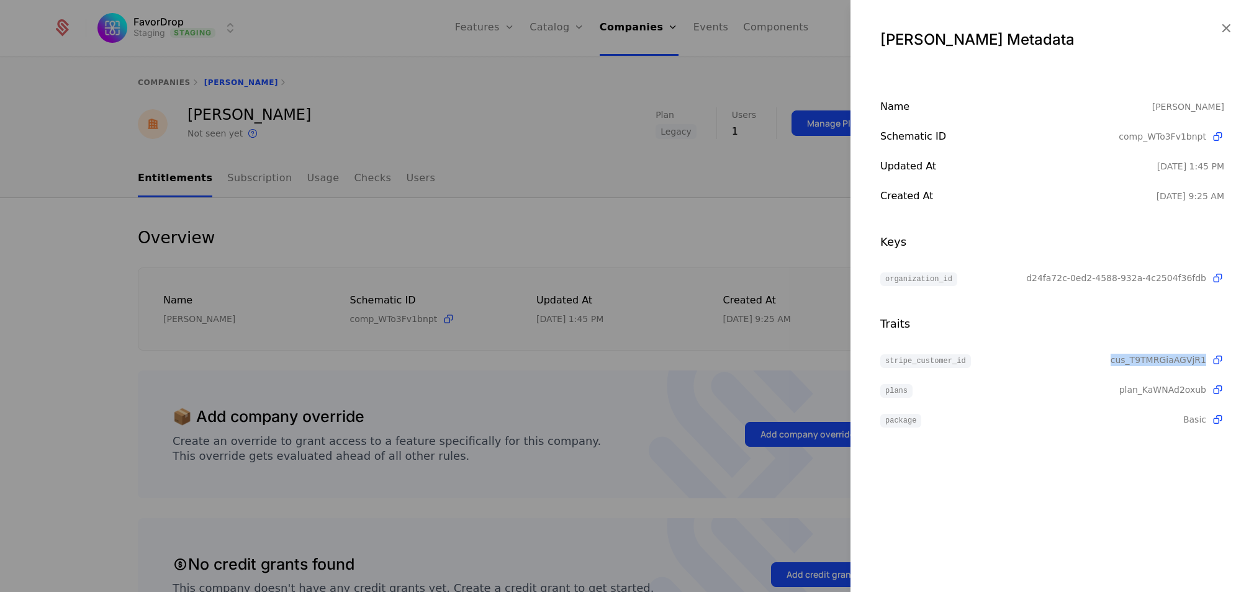
drag, startPoint x: 978, startPoint y: 361, endPoint x: 851, endPoint y: 372, distance: 127.8
click at [851, 372] on div "Name [PERSON_NAME] Schematic ID comp_WTo3Fv1bnpt Updated at [DATE] 1:45 PM Crea…" at bounding box center [1053, 263] width 404 height 328
